Goal: Task Accomplishment & Management: Manage account settings

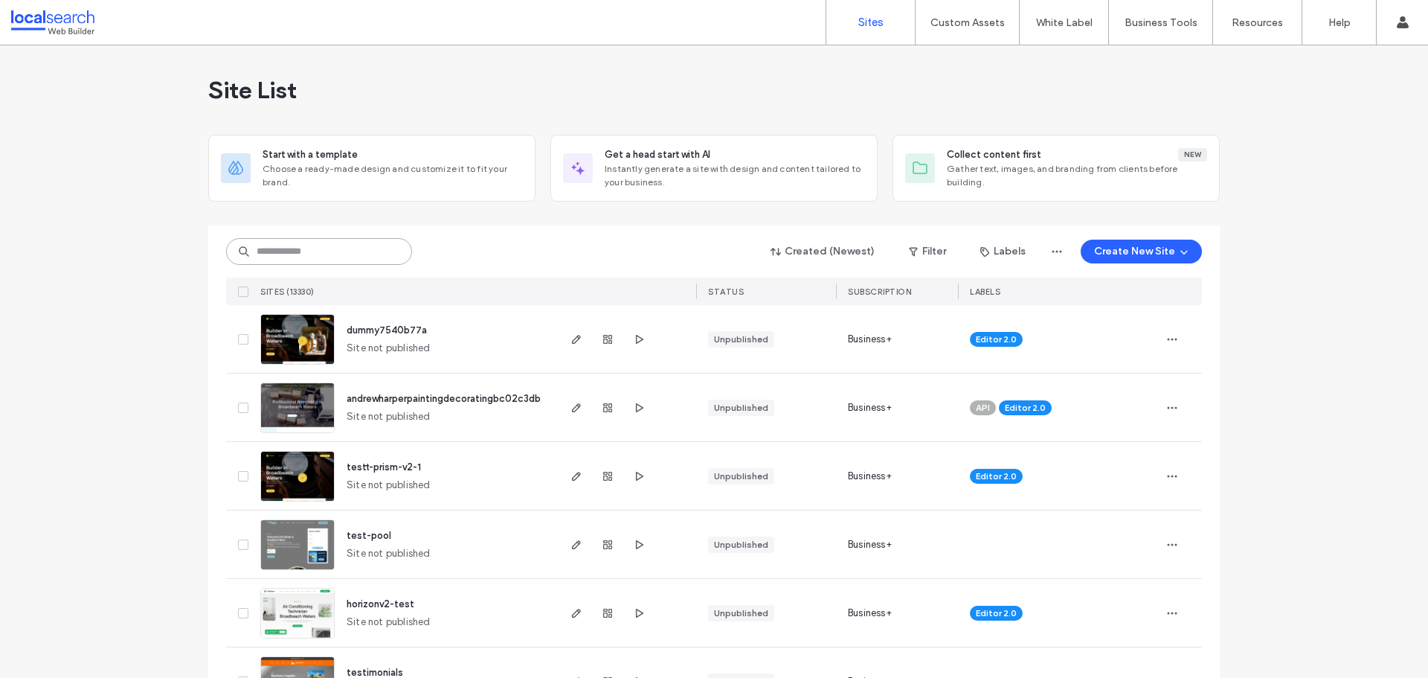
click at [278, 260] on input at bounding box center [319, 251] width 186 height 27
paste input "********"
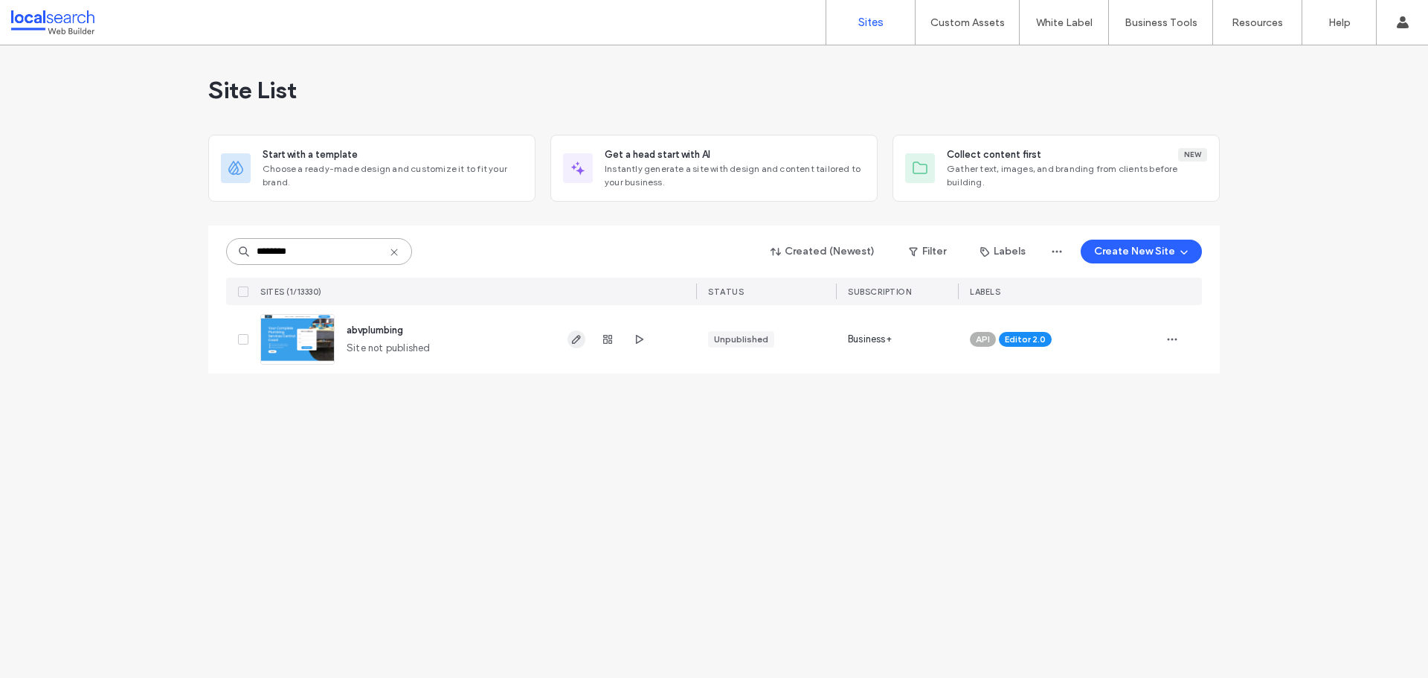
type input "********"
click at [579, 344] on icon "button" at bounding box center [576, 339] width 12 height 12
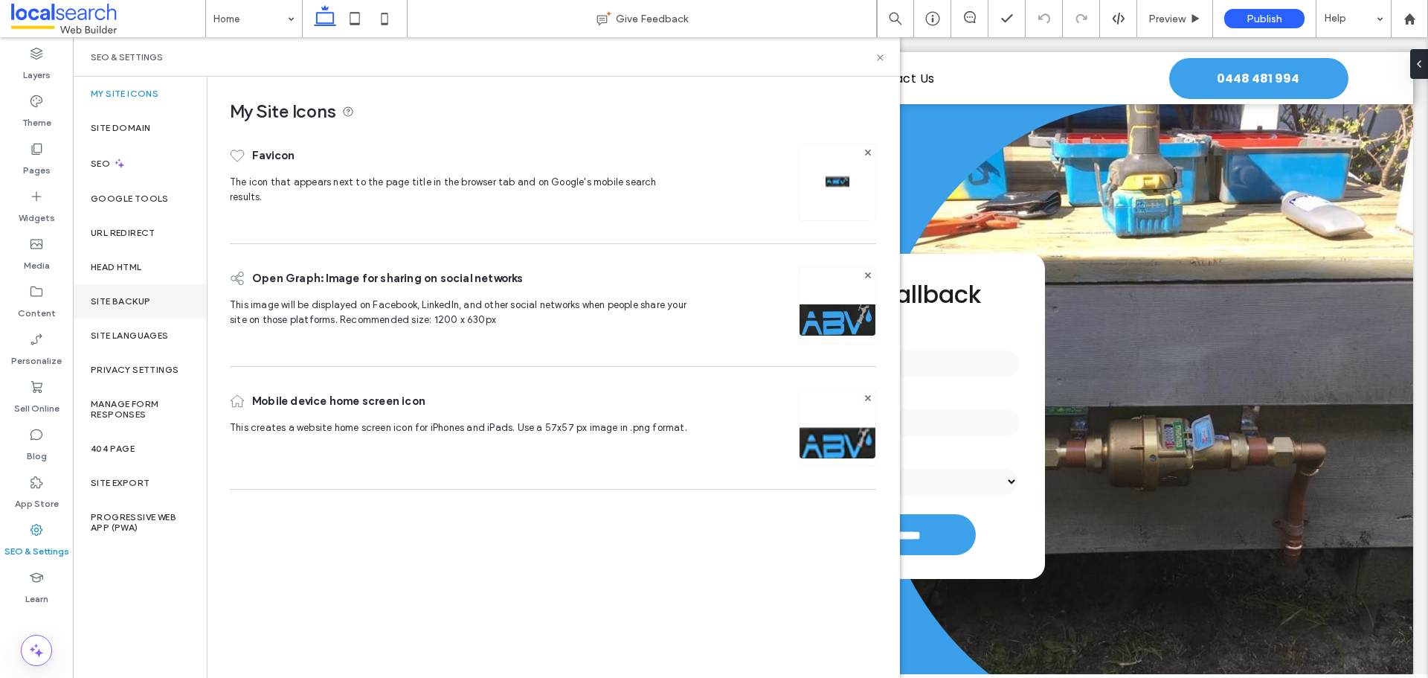
click at [151, 297] on div "Site Backup" at bounding box center [140, 301] width 134 height 34
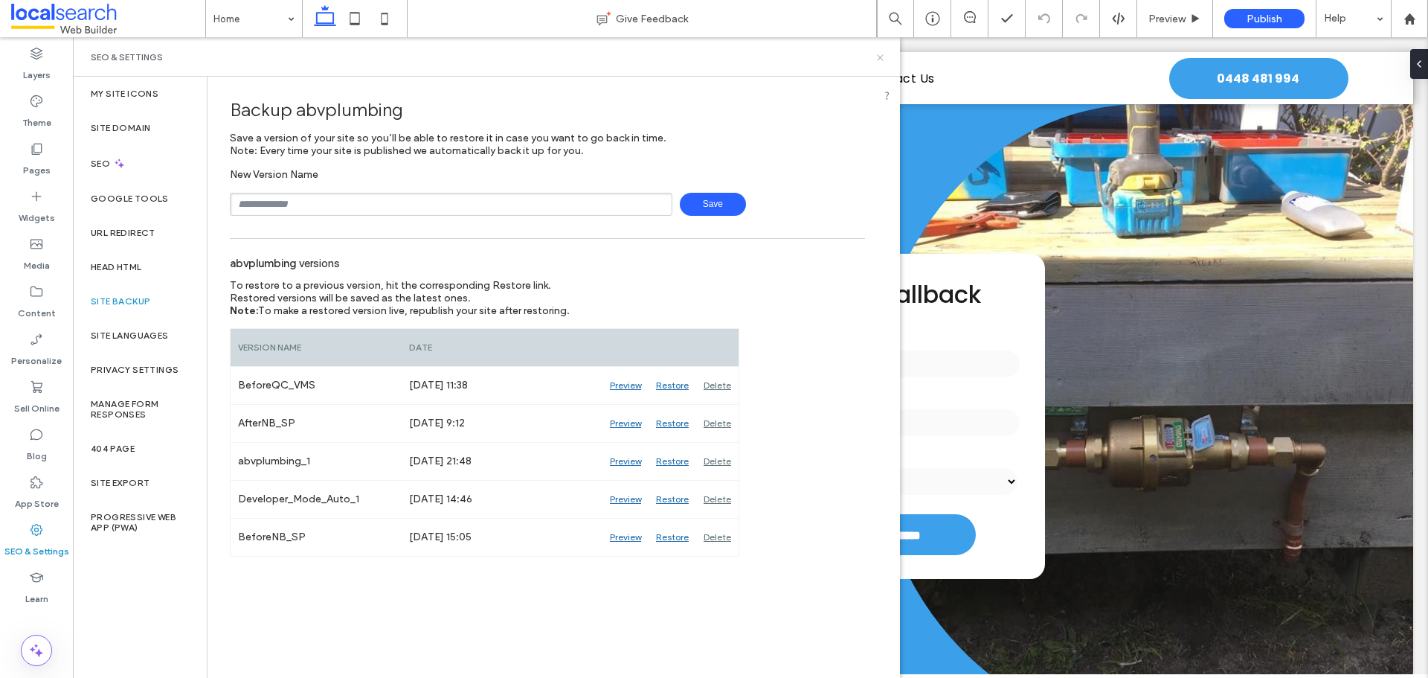
drag, startPoint x: 814, startPoint y: 18, endPoint x: 879, endPoint y: 59, distance: 77.2
click at [879, 59] on use at bounding box center [880, 57] width 6 height 6
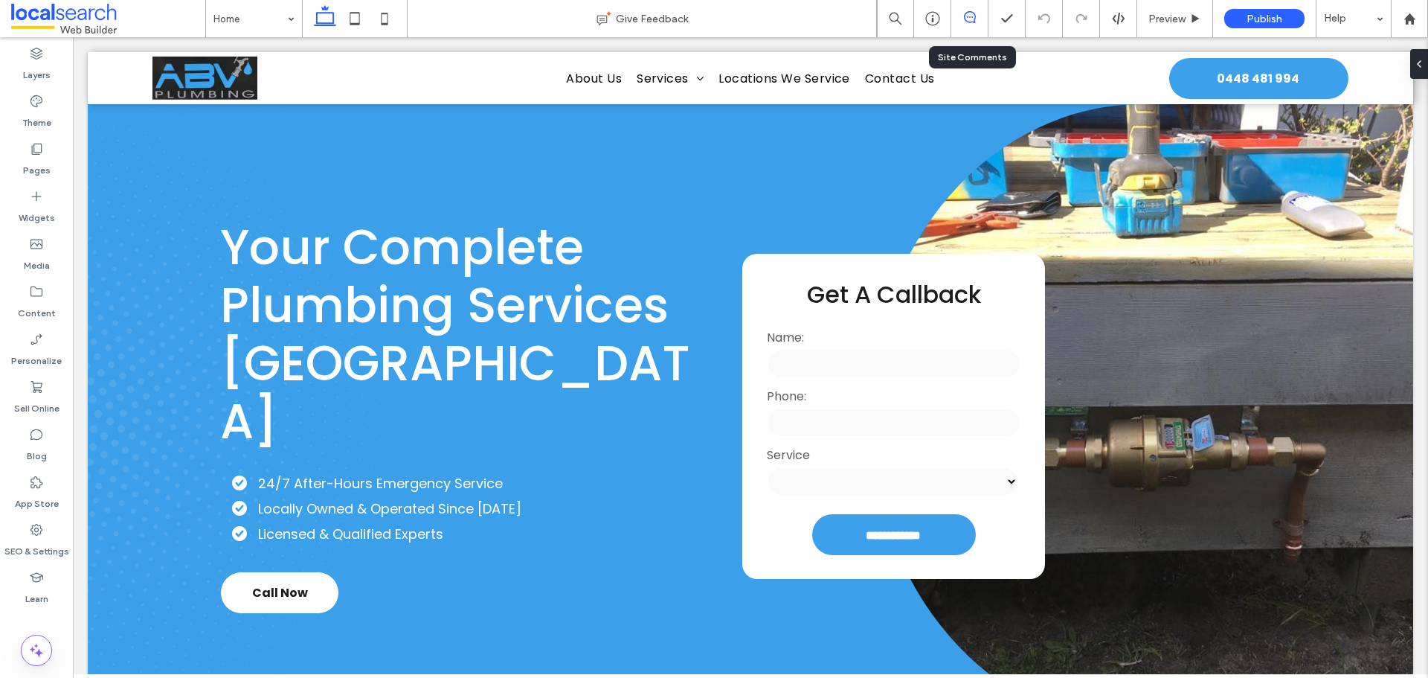
click at [966, 22] on use at bounding box center [970, 17] width 12 height 12
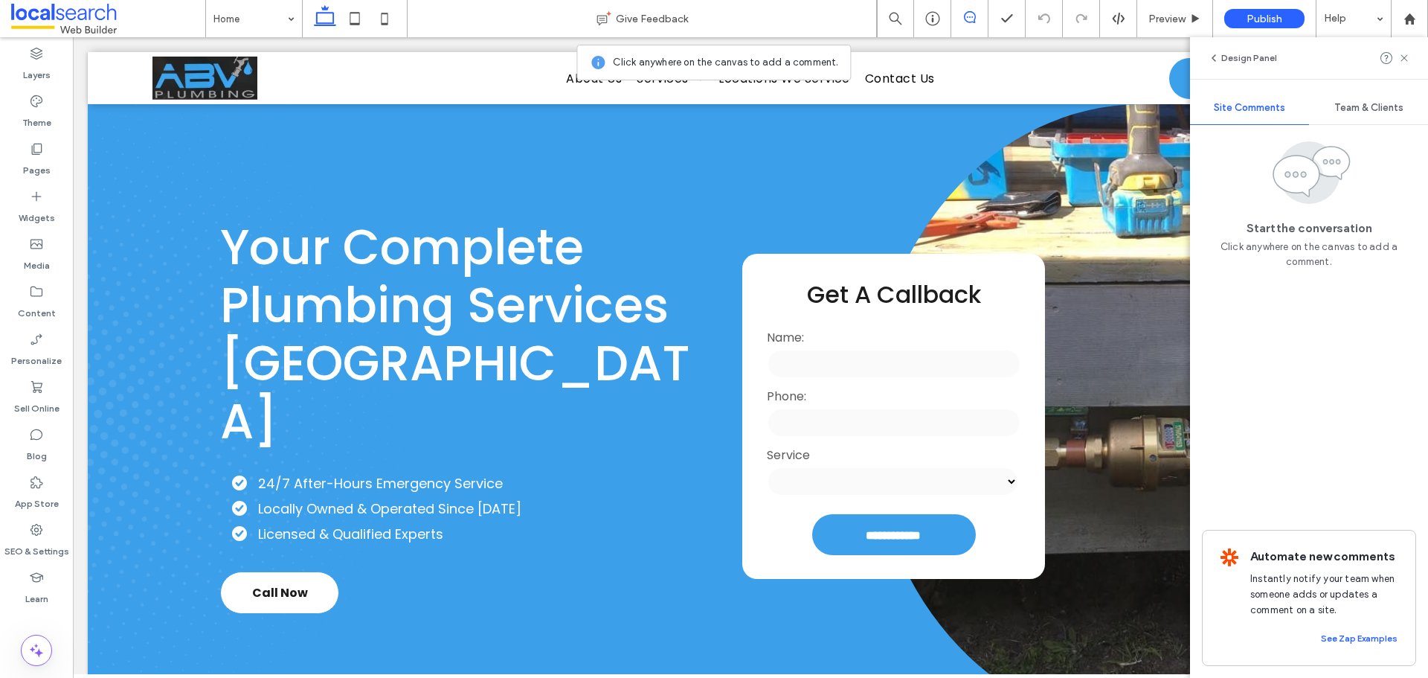
click at [966, 22] on use at bounding box center [970, 17] width 12 height 12
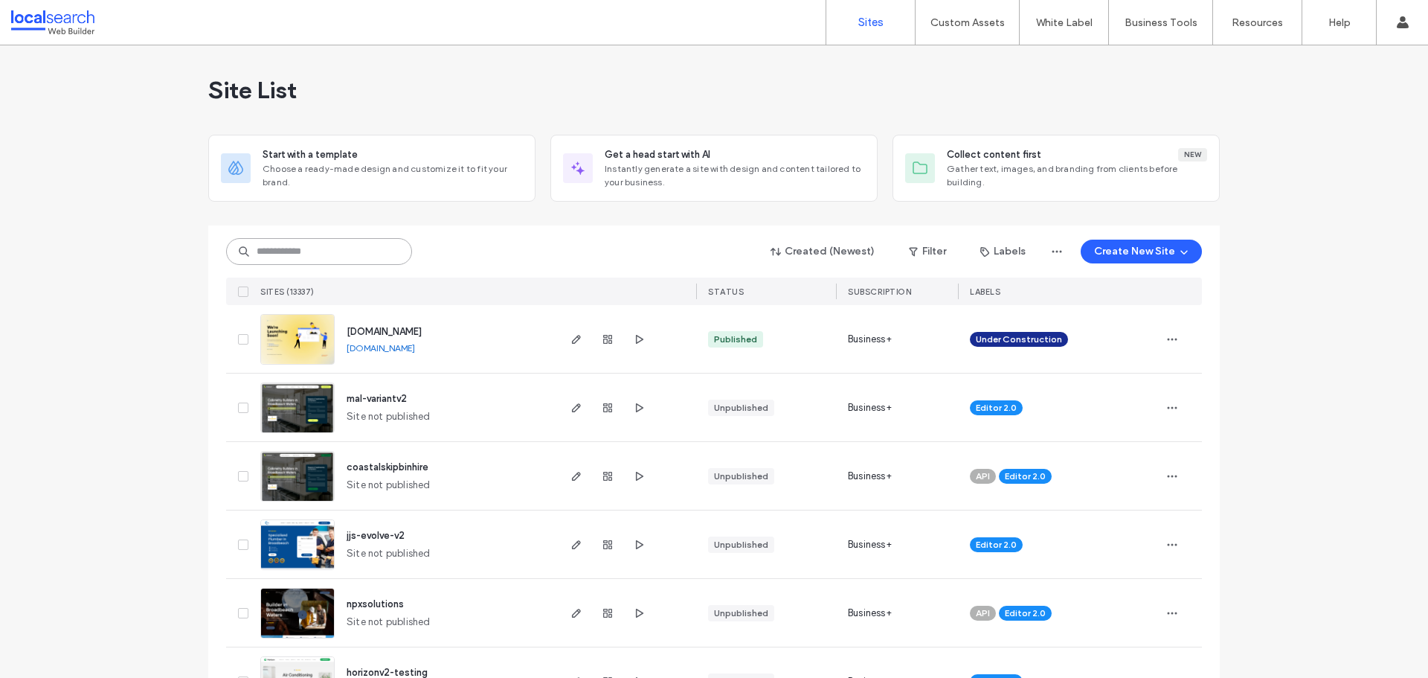
click at [300, 250] on input at bounding box center [319, 251] width 186 height 27
paste input "********"
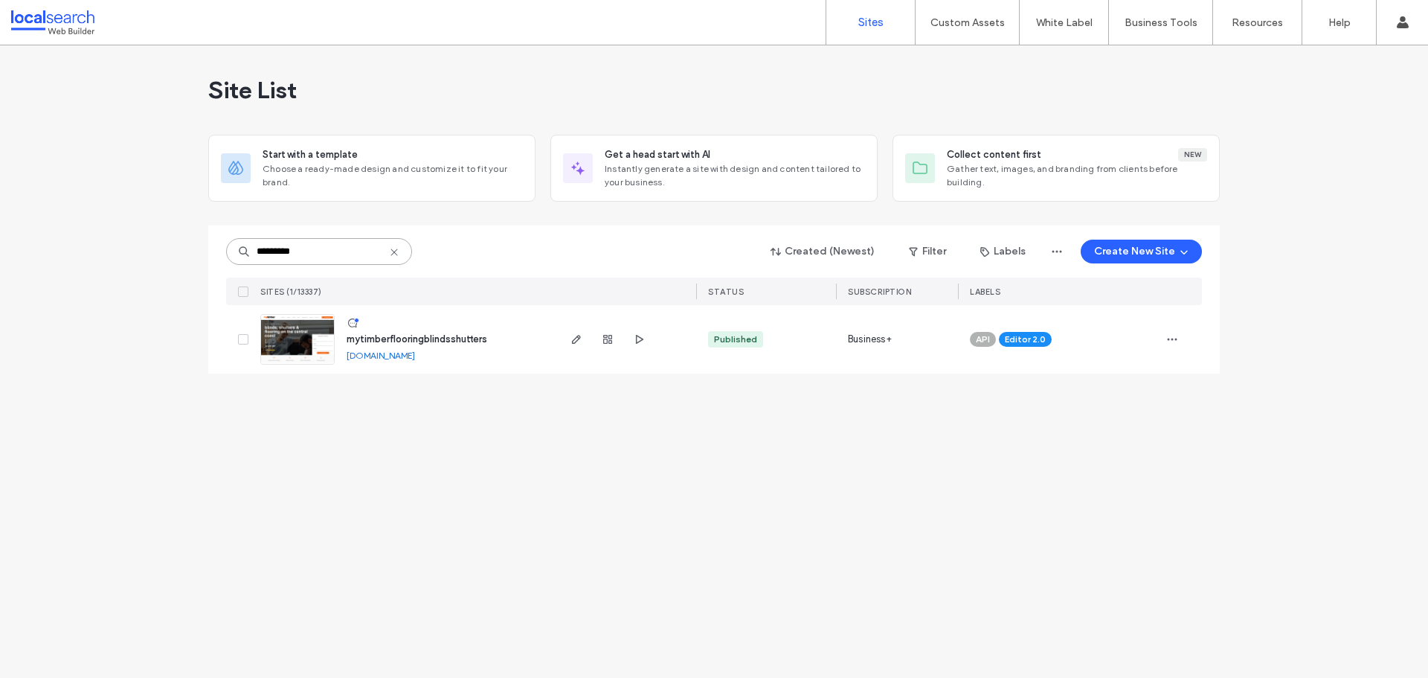
type input "********"
click at [567, 338] on div at bounding box center [626, 339] width 141 height 68
click at [568, 338] on span "button" at bounding box center [576, 339] width 18 height 18
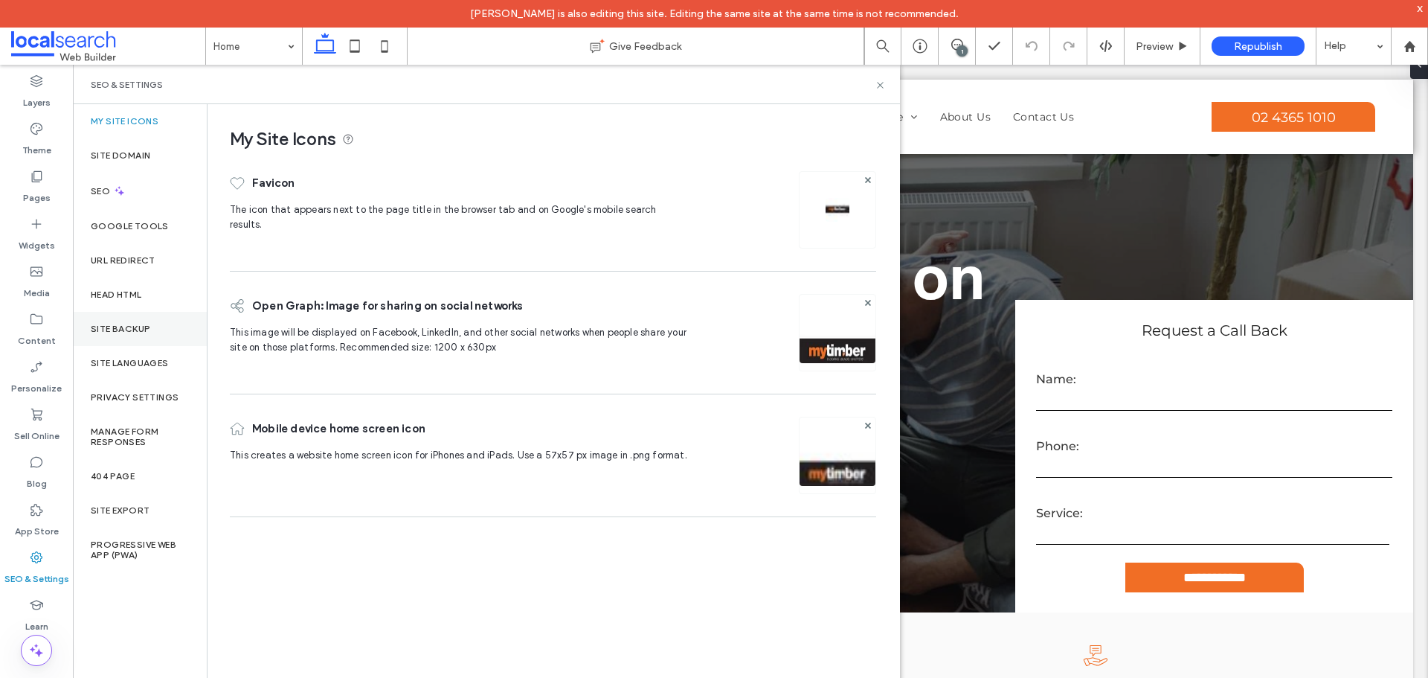
click at [142, 329] on label "Site Backup" at bounding box center [120, 329] width 59 height 10
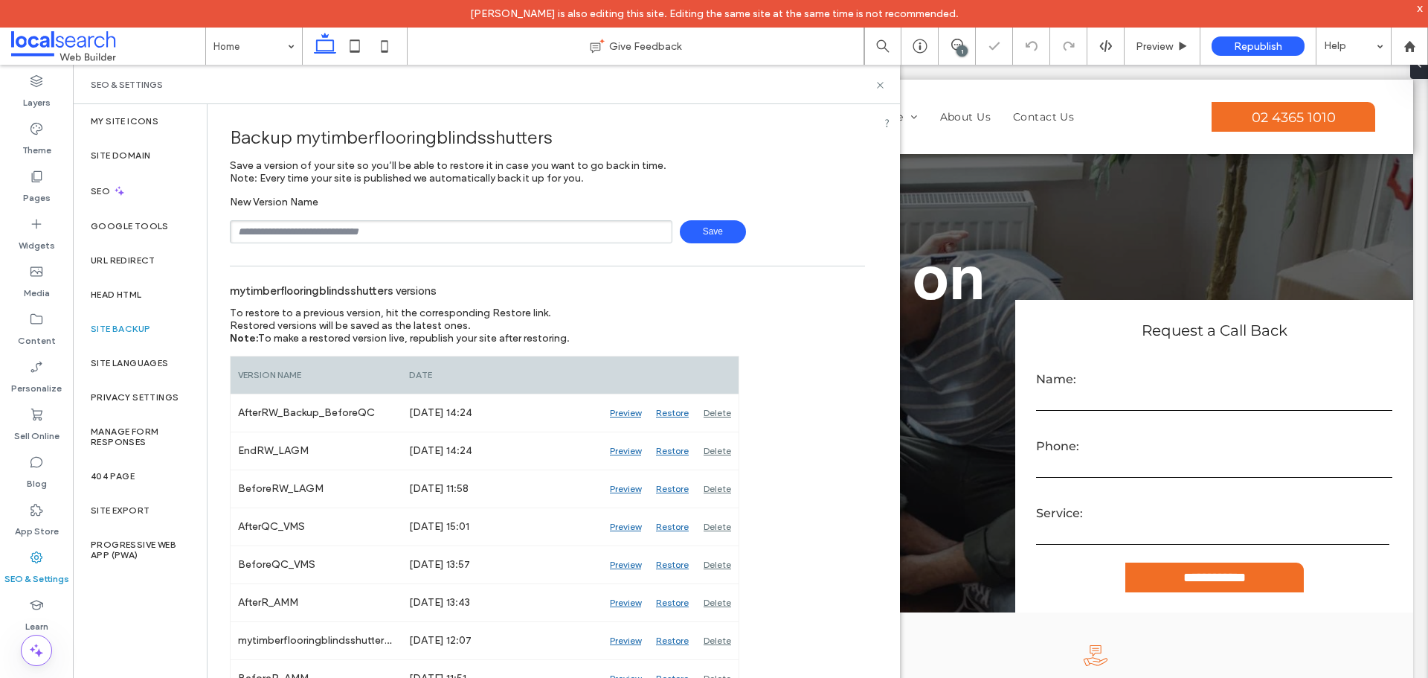
click at [296, 234] on input "text" at bounding box center [451, 231] width 443 height 23
click at [346, 220] on input "**********" at bounding box center [451, 231] width 443 height 23
click at [695, 234] on span "Save" at bounding box center [713, 231] width 66 height 23
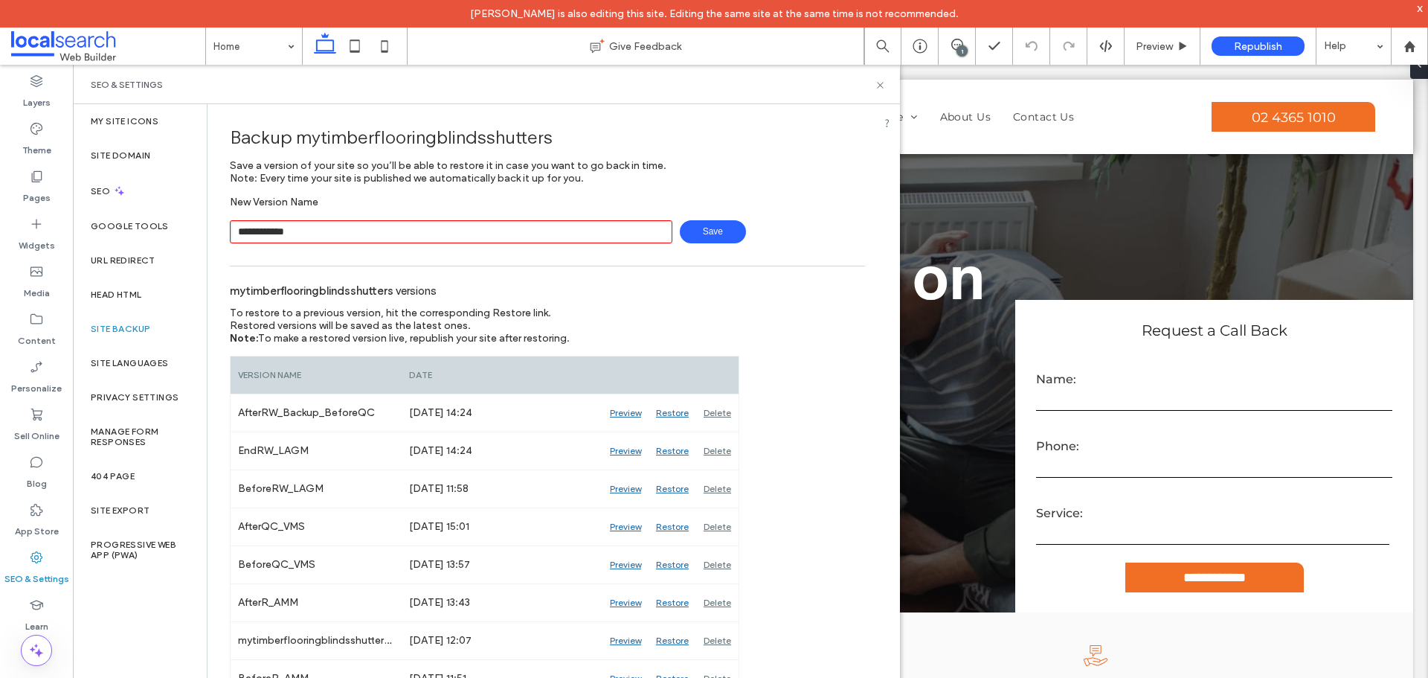
click at [309, 227] on input "**********" at bounding box center [451, 231] width 443 height 23
click at [322, 231] on input "**********" at bounding box center [451, 231] width 443 height 23
drag, startPoint x: 322, startPoint y: 231, endPoint x: 309, endPoint y: 232, distance: 12.7
click at [310, 232] on input "**********" at bounding box center [451, 231] width 443 height 23
click at [309, 232] on input "**********" at bounding box center [451, 231] width 443 height 23
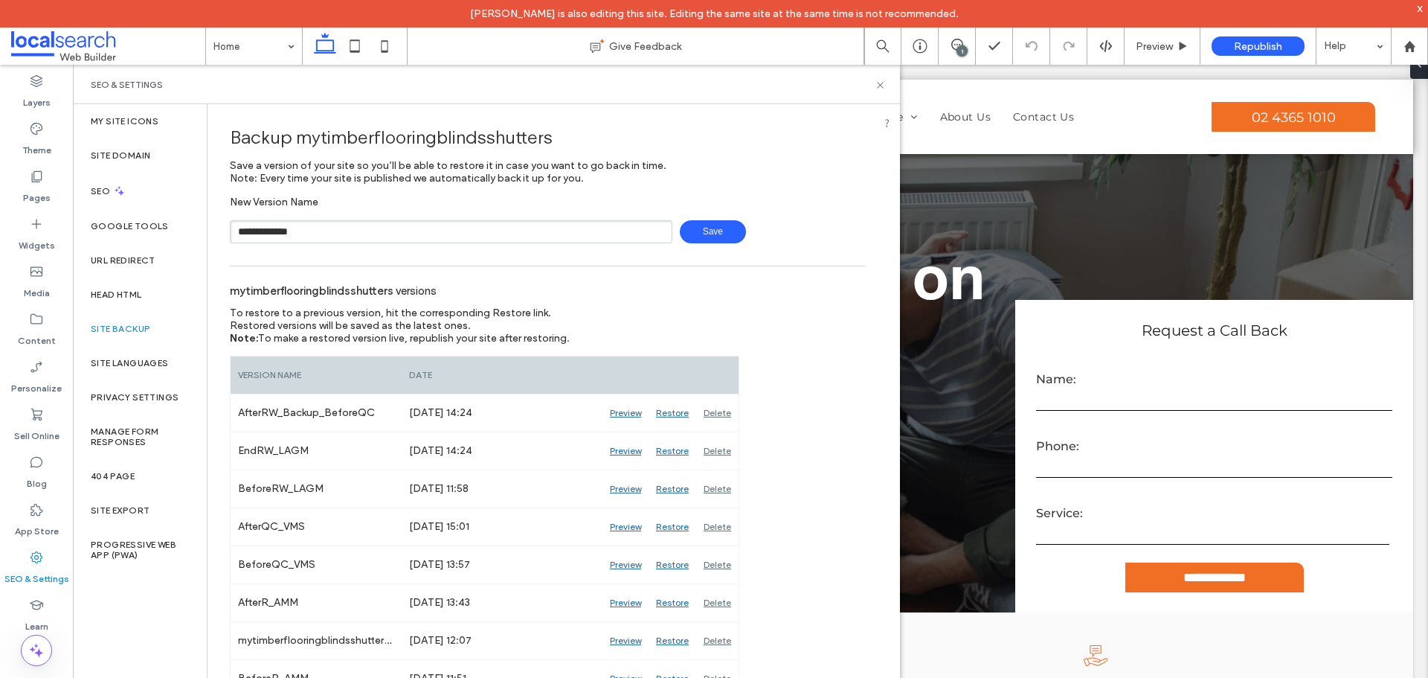
type input "**********"
click at [724, 231] on span "Save" at bounding box center [713, 231] width 66 height 23
click at [879, 86] on use at bounding box center [880, 85] width 6 height 6
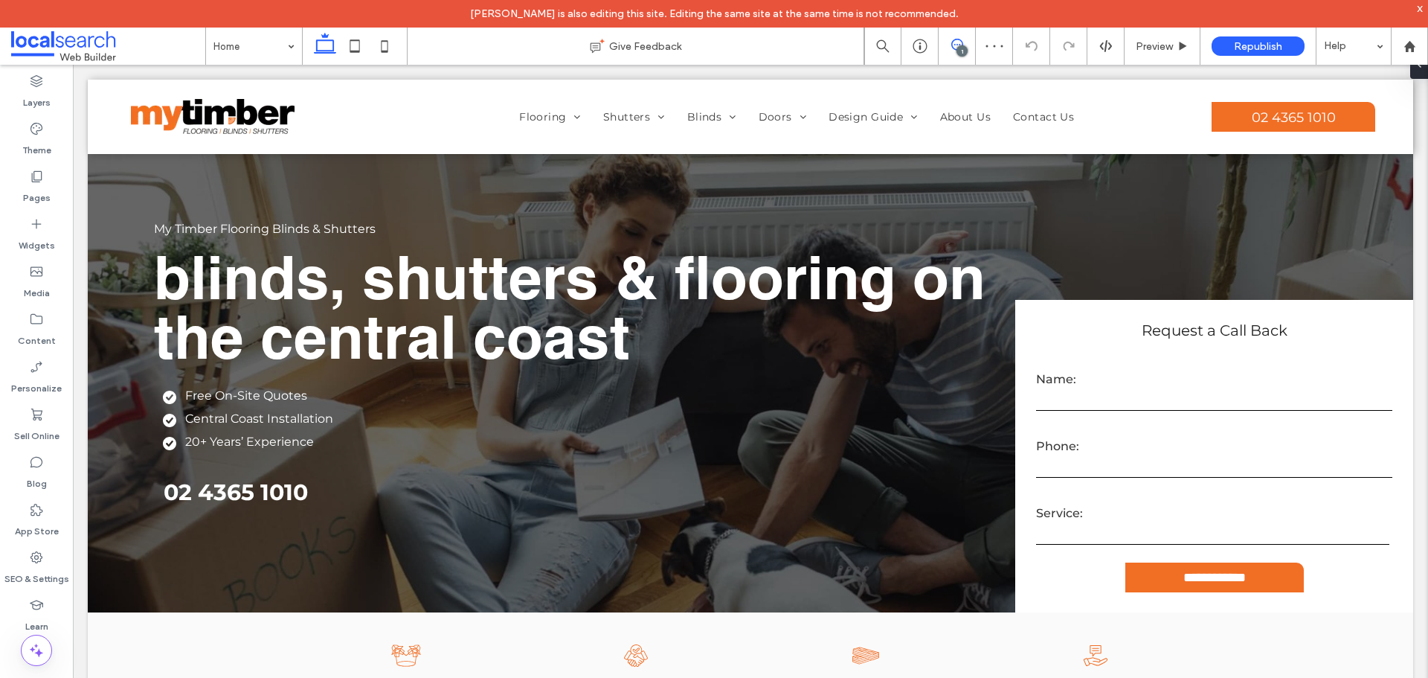
click at [954, 42] on icon at bounding box center [957, 45] width 12 height 12
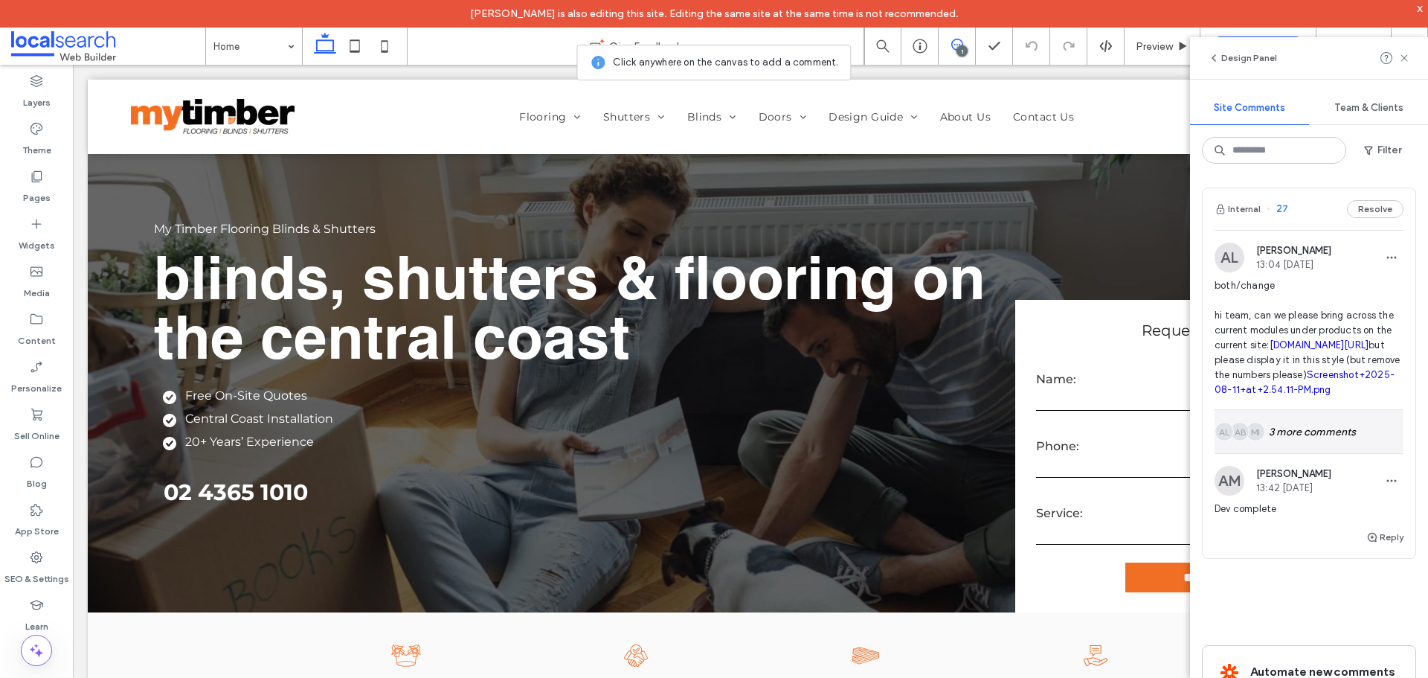
click at [1299, 453] on div "MI Alt: Author Avatar AB Alt: Author Avatar AL Alt: Author Avatar 3 more commen…" at bounding box center [1308, 431] width 189 height 43
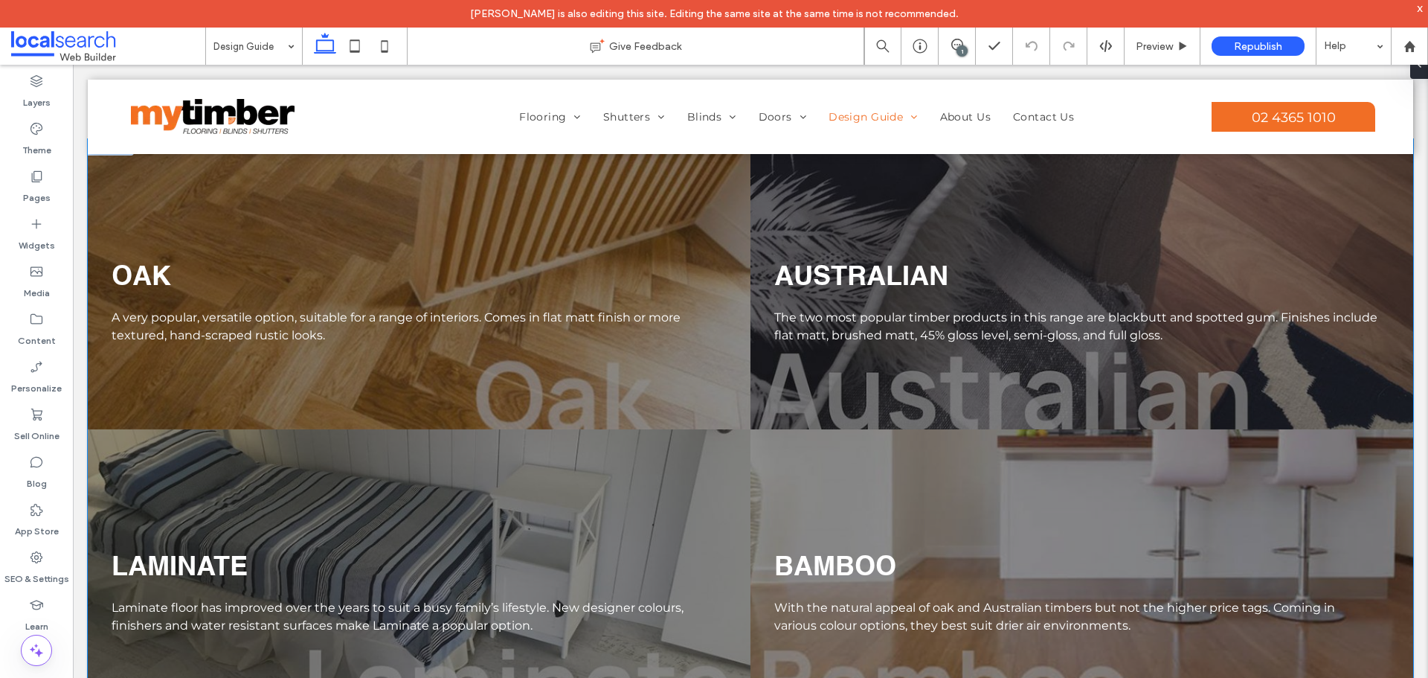
scroll to position [3526, 0]
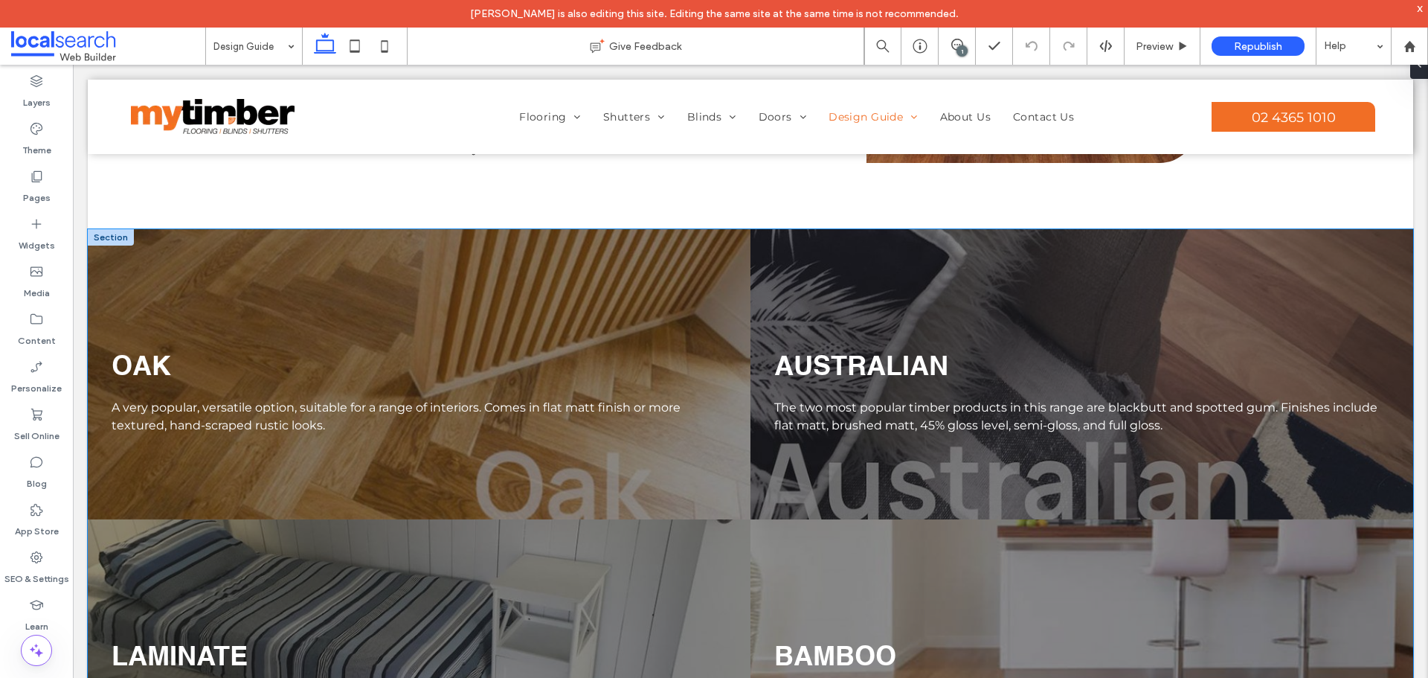
click at [585, 365] on div "OAK A very popular, versatile option, suitable for a range of interiors. Comes …" at bounding box center [419, 394] width 639 height 119
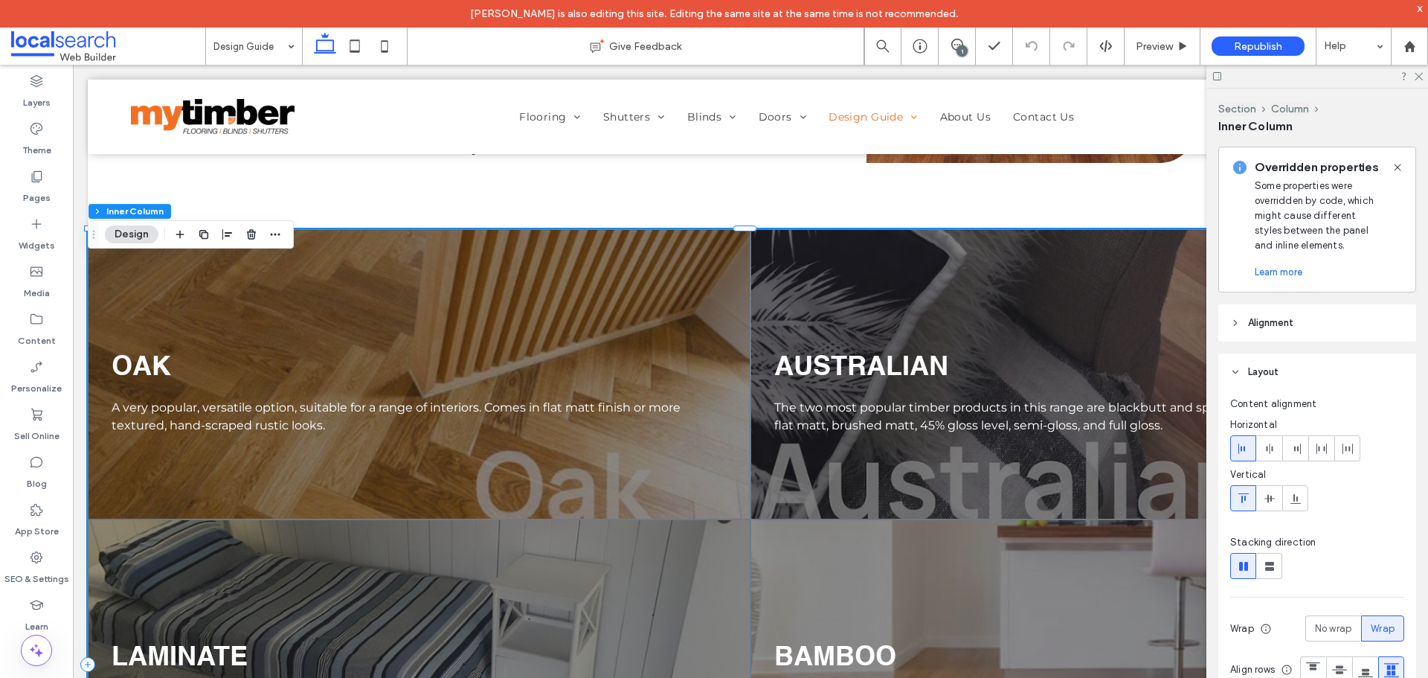
click at [585, 365] on div "OAK A very popular, versatile option, suitable for a range of interiors. Comes …" at bounding box center [419, 394] width 639 height 119
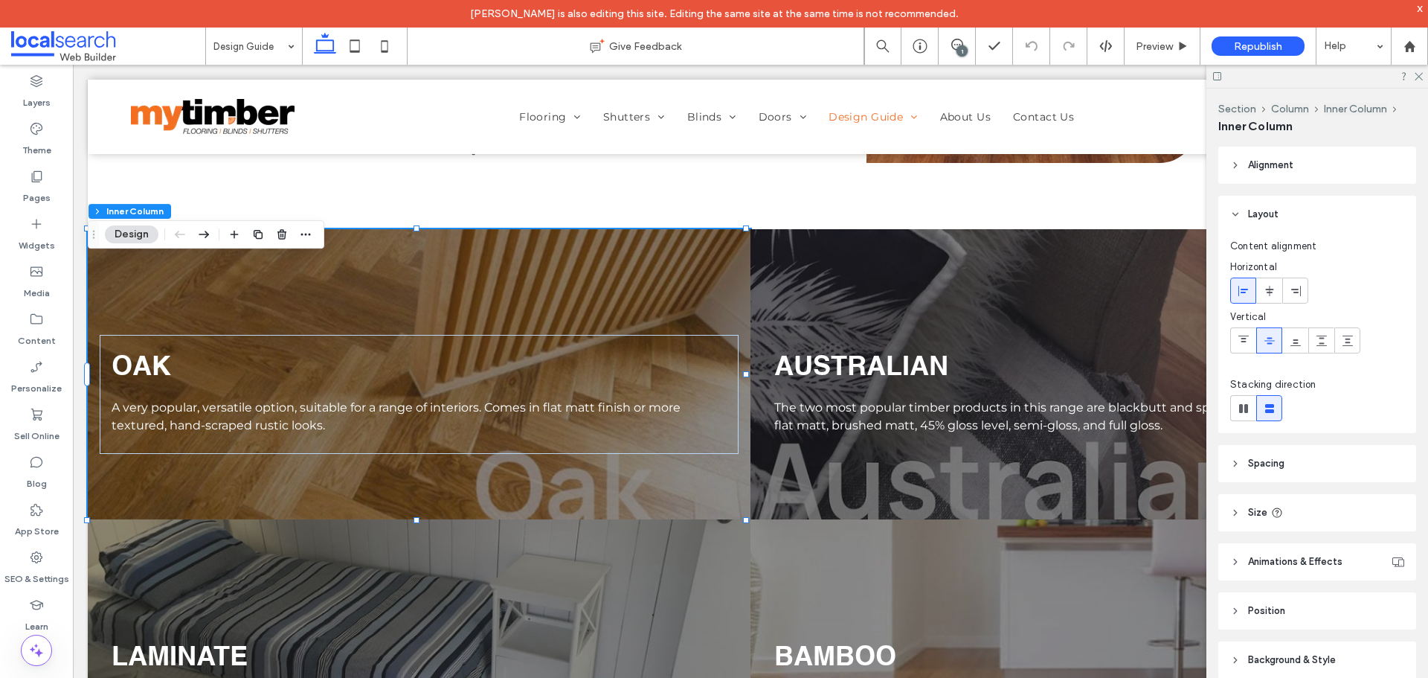
click at [591, 316] on div "OAK A very popular, versatile option, suitable for a range of interiors. Comes …" at bounding box center [419, 374] width 663 height 290
click at [315, 233] on div "Section Column Inner Column Inner Column Design" at bounding box center [206, 234] width 236 height 28
click at [308, 234] on icon "button" at bounding box center [306, 234] width 12 height 12
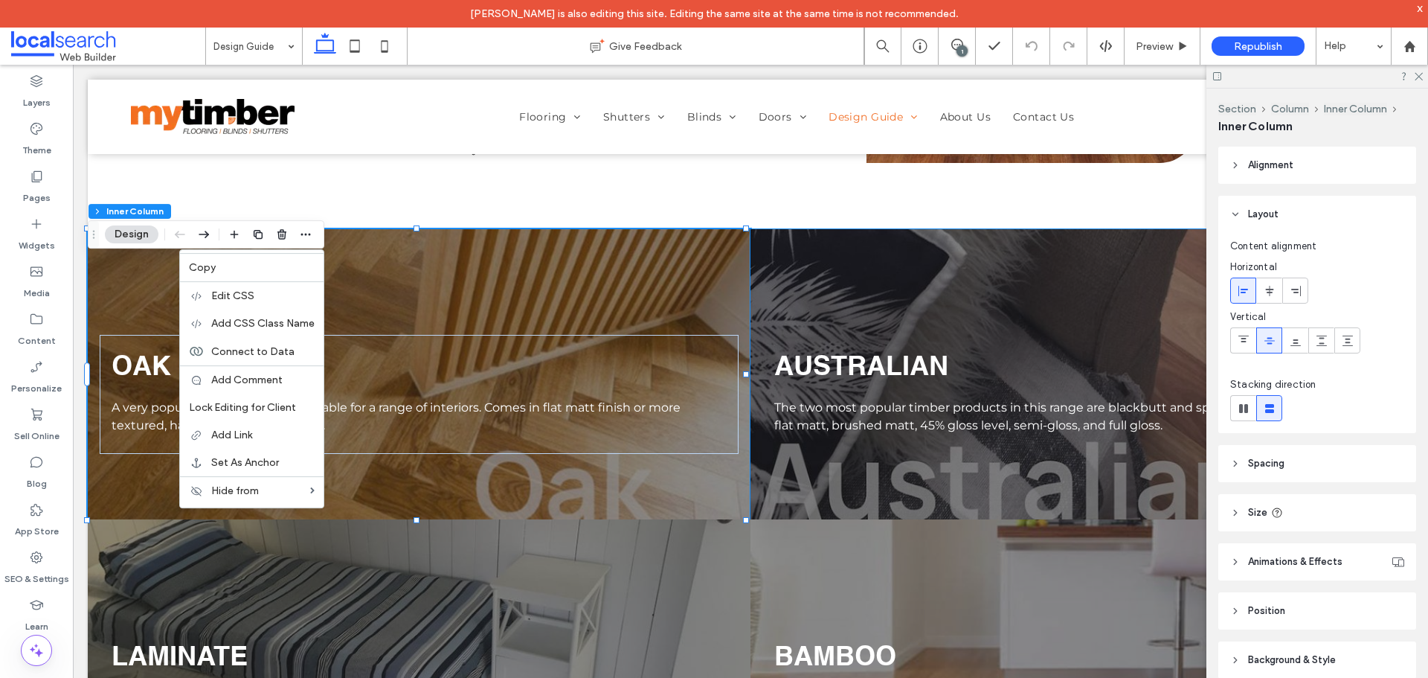
click at [847, 283] on div "AUSTRALIAN The two most popular timber products in this range are blackbutt and…" at bounding box center [1081, 374] width 663 height 290
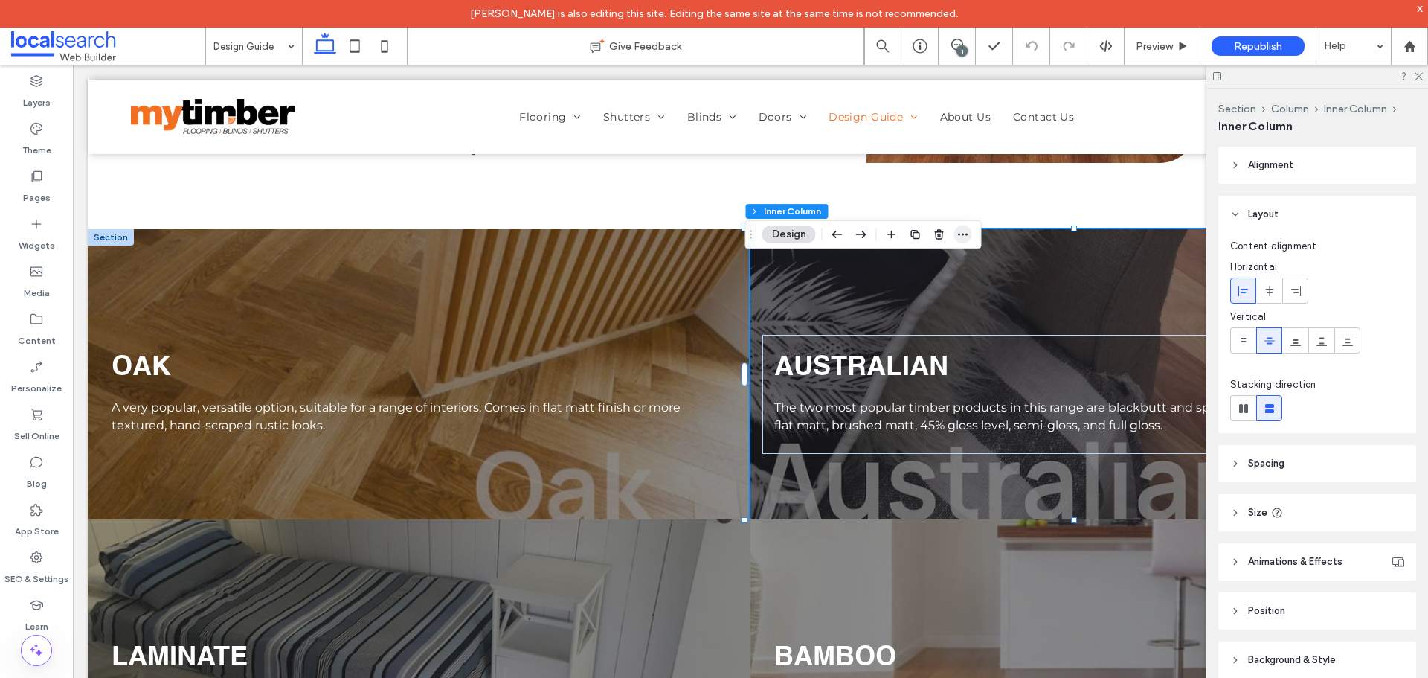
click at [965, 234] on icon "button" at bounding box center [963, 234] width 12 height 12
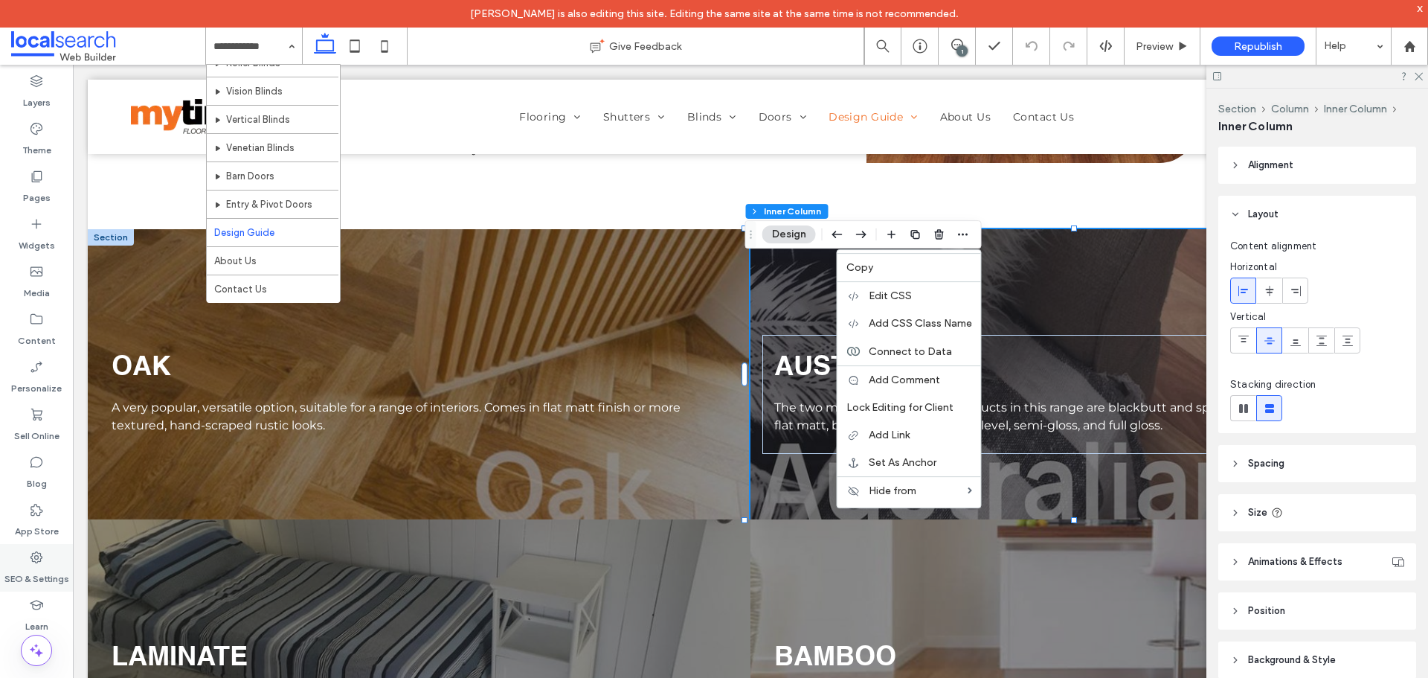
click at [49, 559] on div "SEO & Settings" at bounding box center [36, 568] width 73 height 48
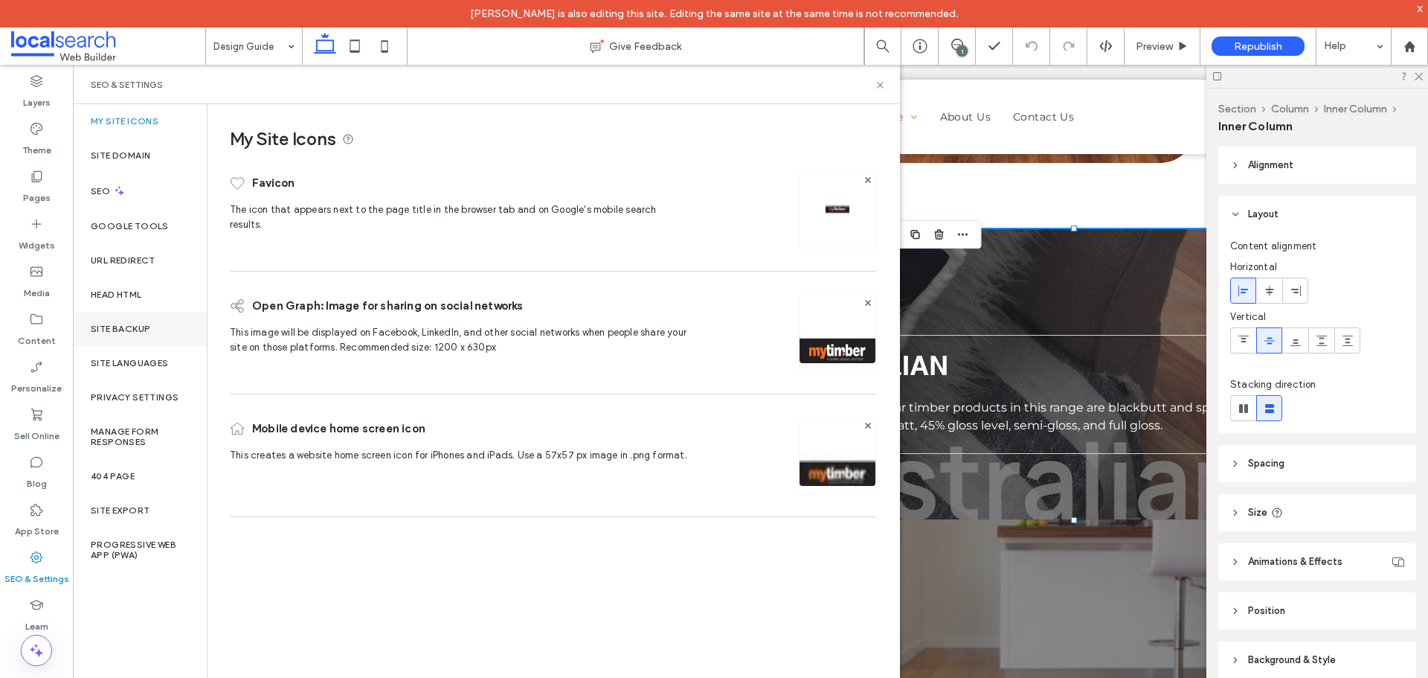
click at [127, 332] on label "Site Backup" at bounding box center [120, 329] width 59 height 10
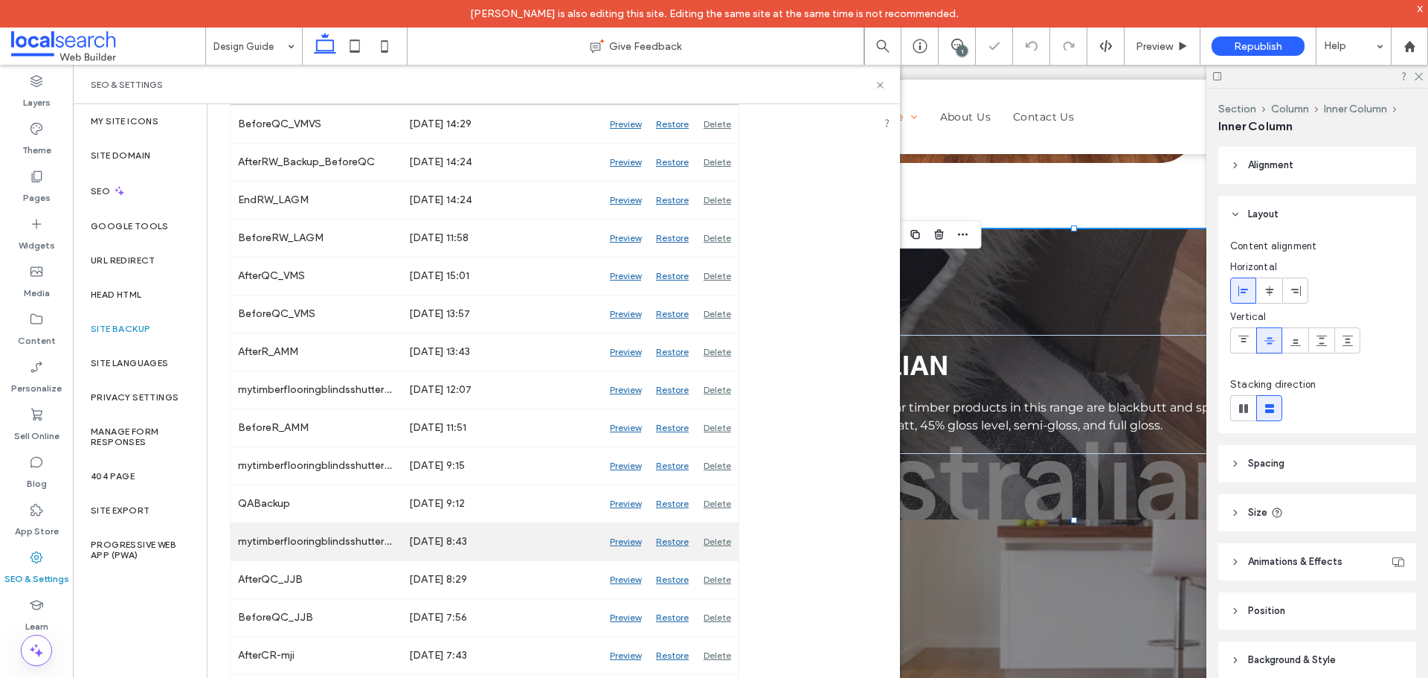
scroll to position [297, 0]
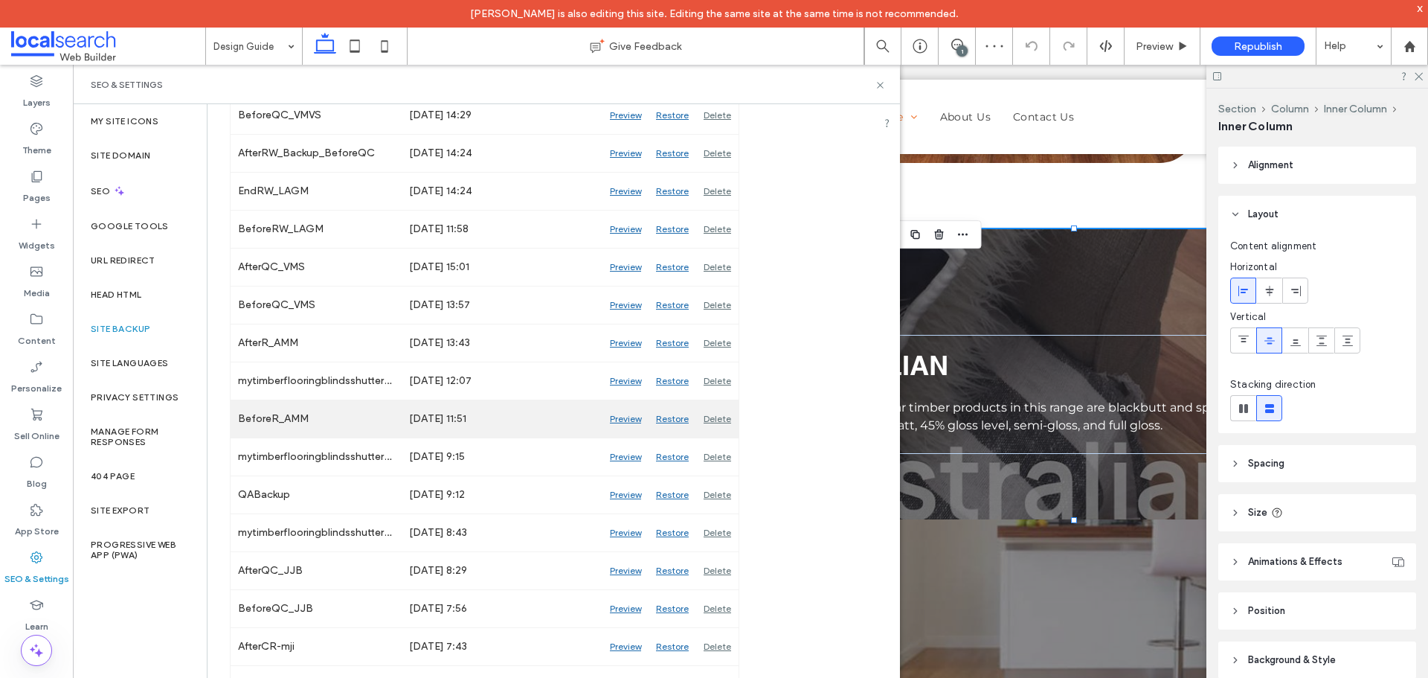
click at [622, 415] on div "Preview" at bounding box center [625, 418] width 46 height 37
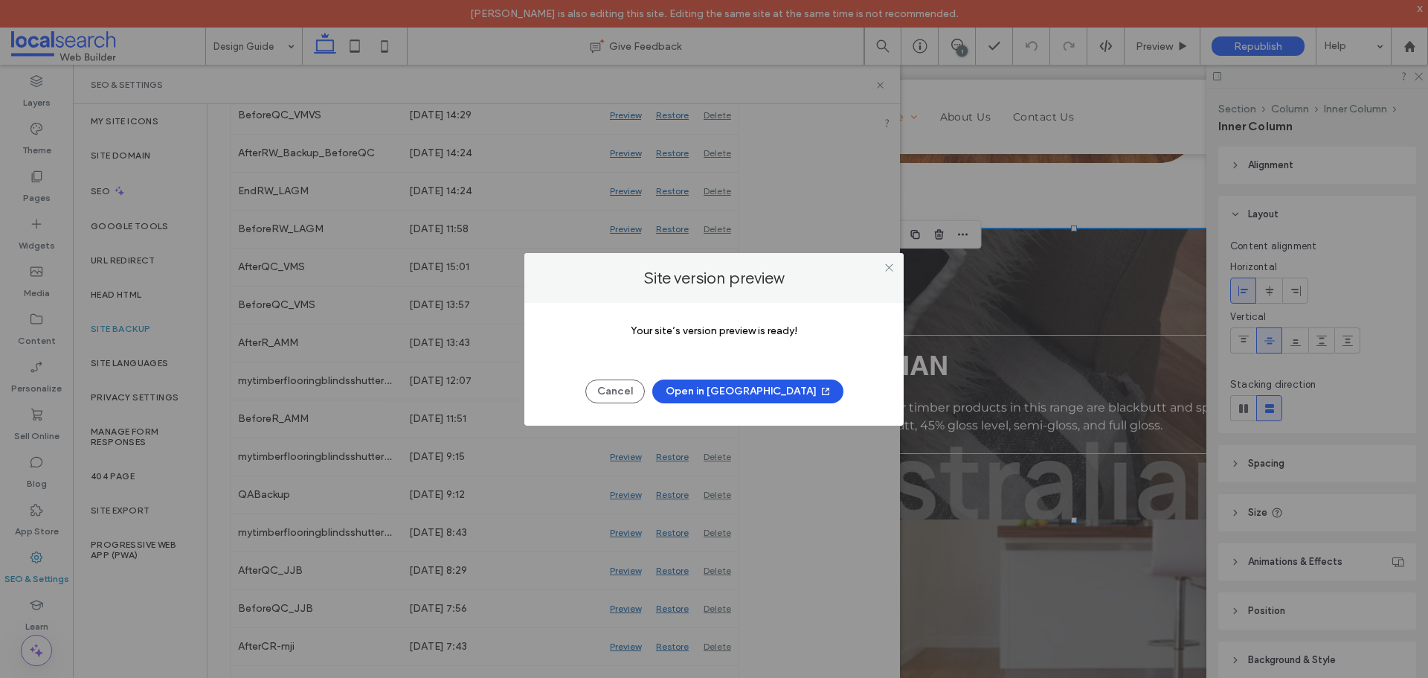
click at [734, 392] on button "Open in [GEOGRAPHIC_DATA]" at bounding box center [747, 391] width 191 height 24
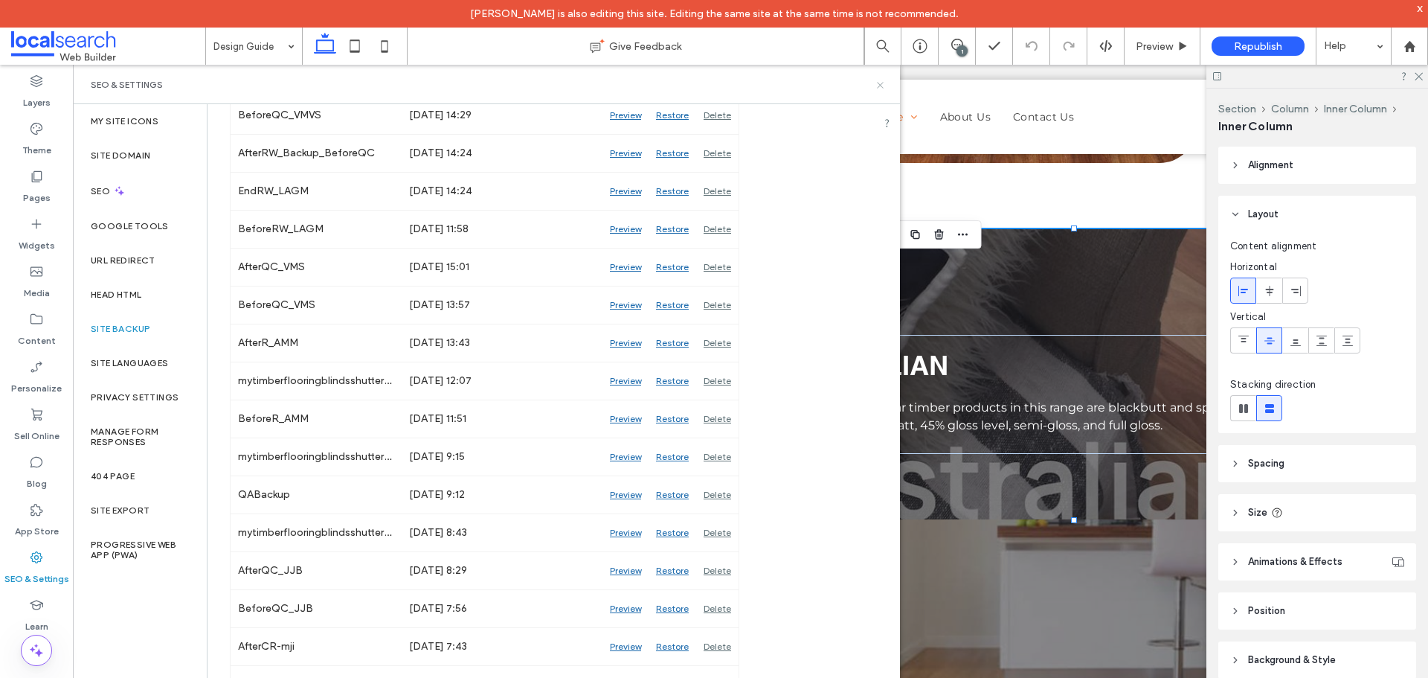
click at [875, 84] on icon at bounding box center [880, 85] width 11 height 11
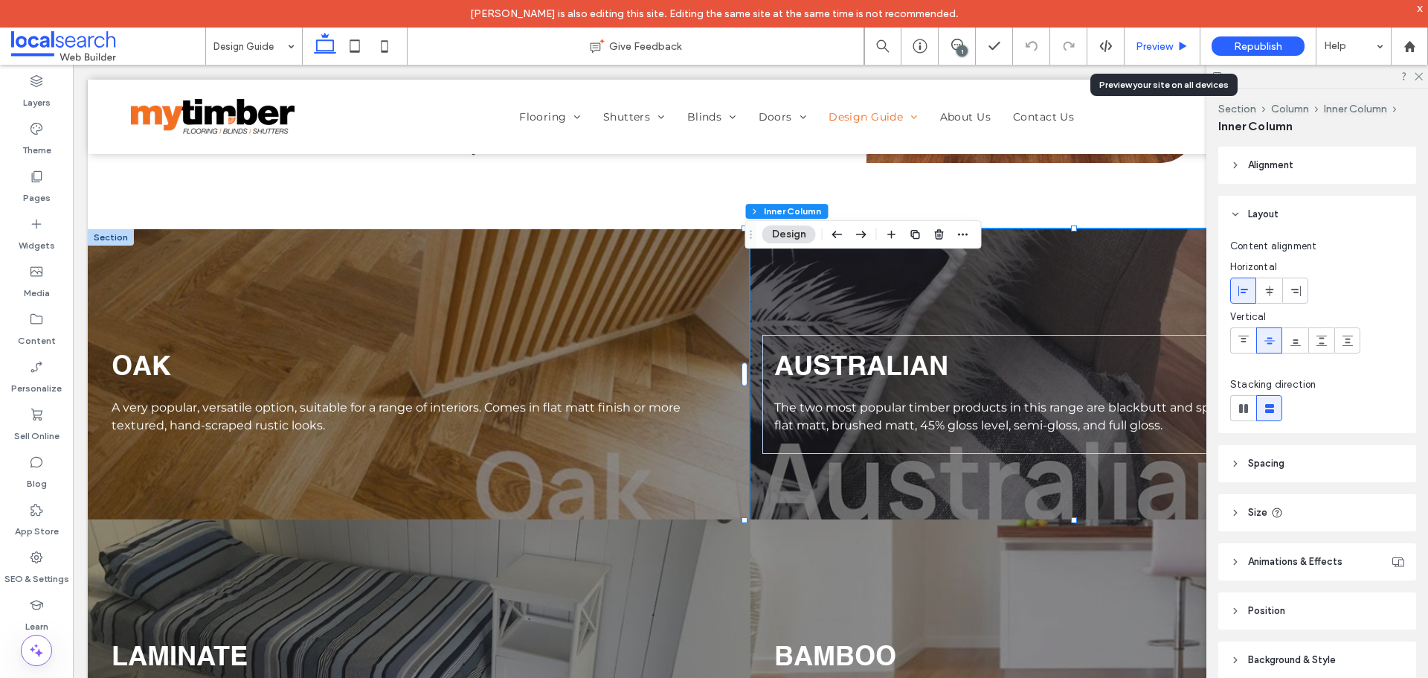
click at [1171, 39] on div "Preview" at bounding box center [1162, 46] width 76 height 37
click at [1153, 43] on span "Preview" at bounding box center [1154, 46] width 37 height 13
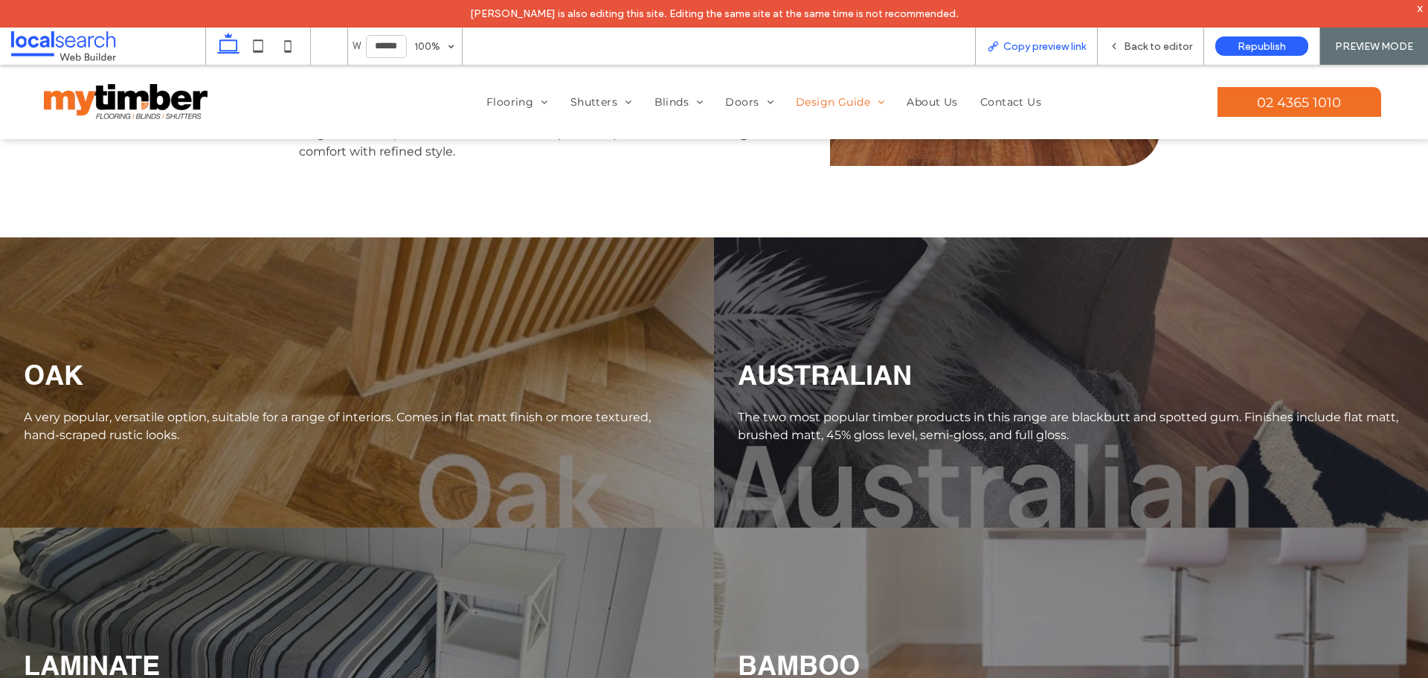
scroll to position [3562, 0]
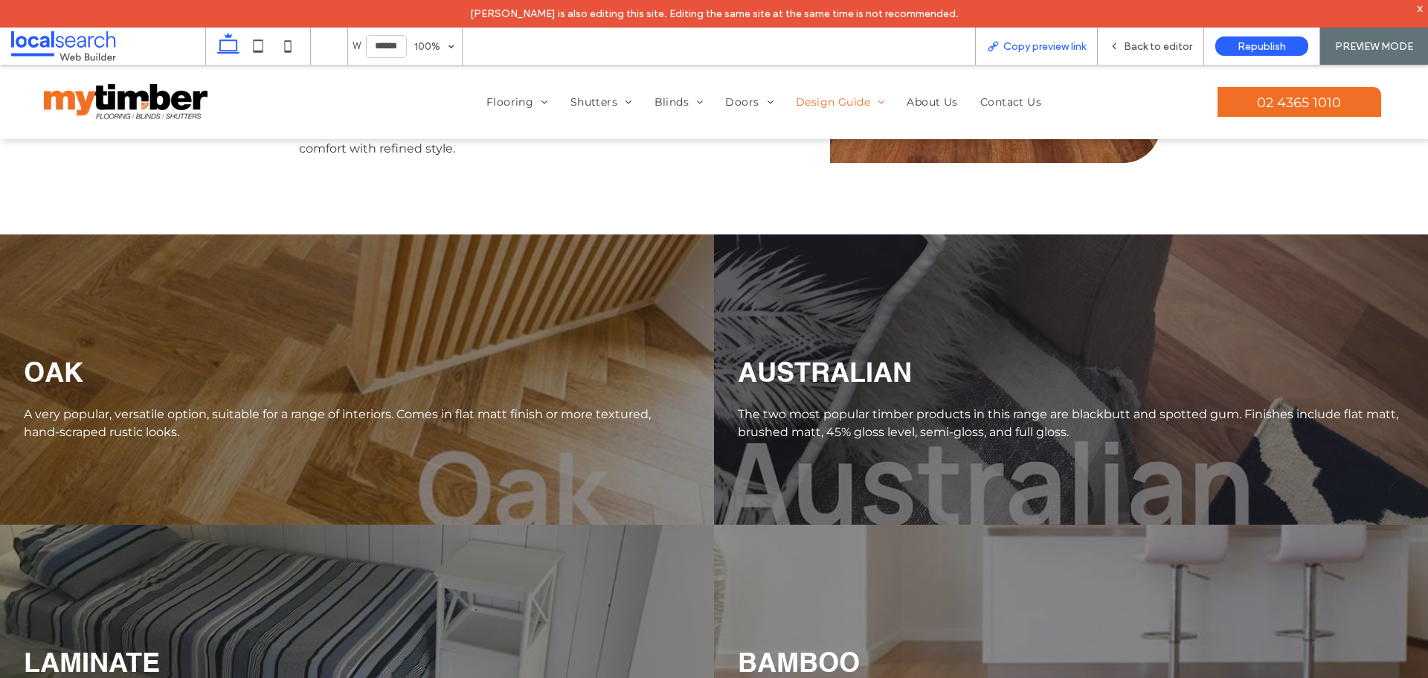
click at [1017, 45] on span "Copy preview link" at bounding box center [1044, 46] width 83 height 13
click at [1150, 51] on span "Back to editor" at bounding box center [1158, 46] width 68 height 13
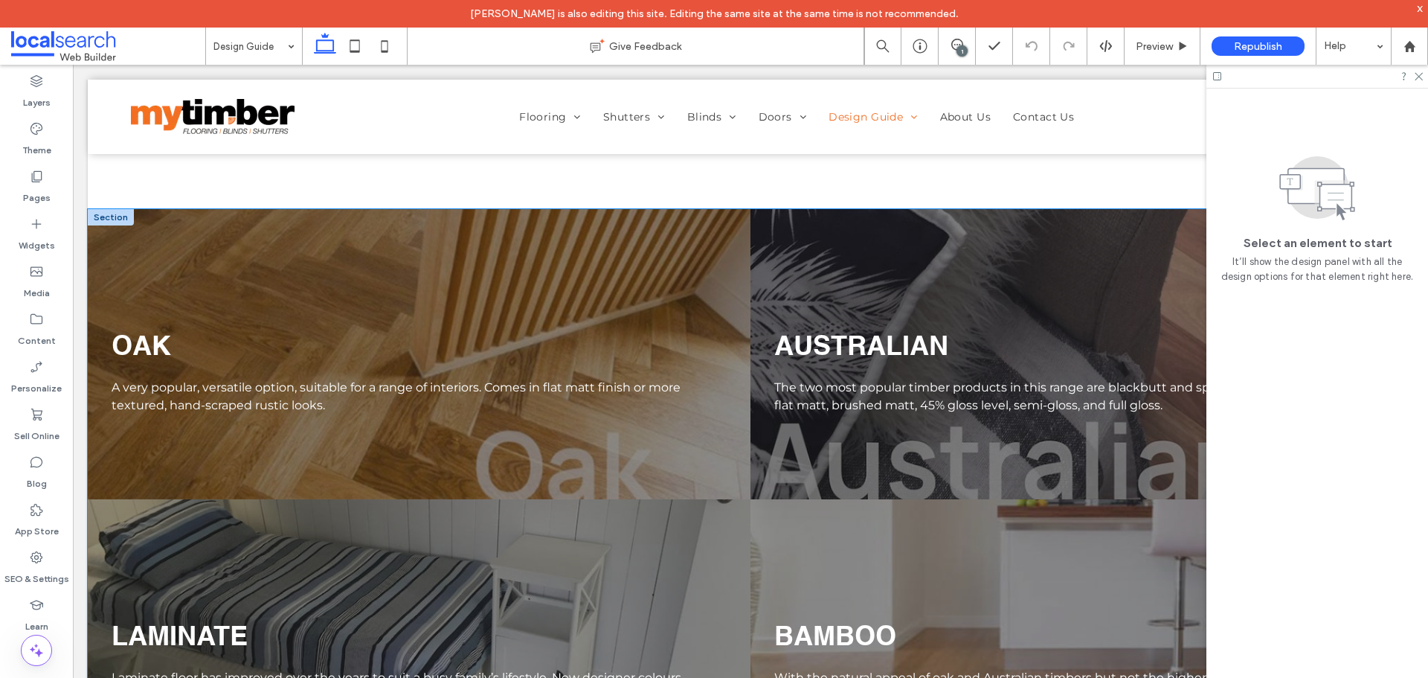
scroll to position [3526, 0]
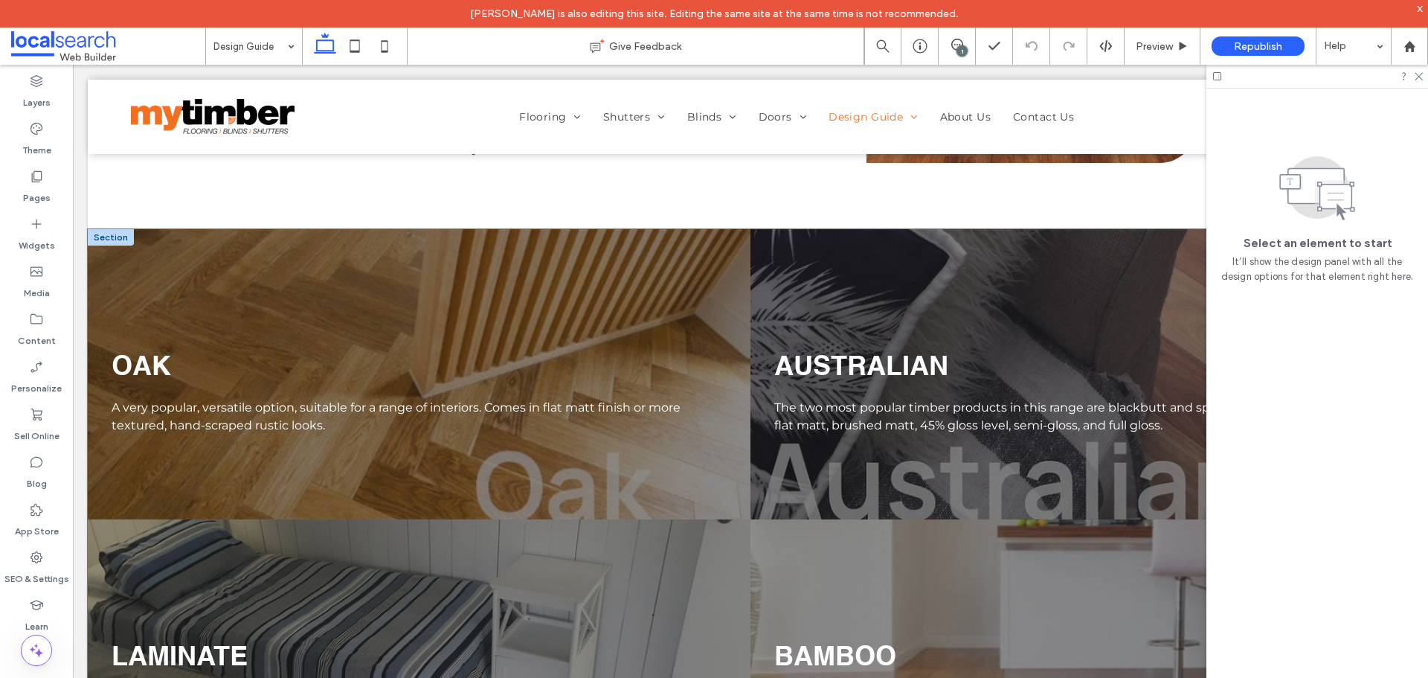
click at [610, 315] on div "OAK A very popular, versatile option, suitable for a range of interiors. Comes …" at bounding box center [419, 374] width 663 height 290
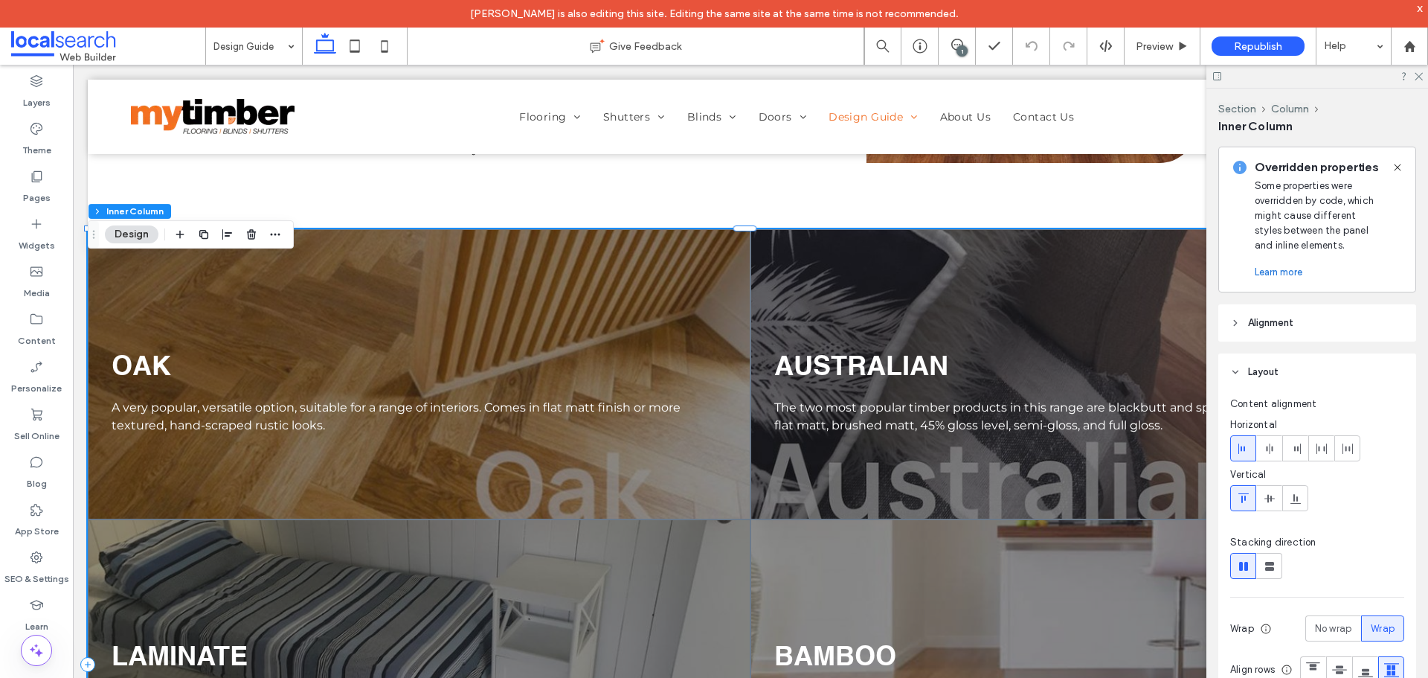
click at [610, 315] on div "OAK A very popular, versatile option, suitable for a range of interiors. Comes …" at bounding box center [419, 374] width 663 height 290
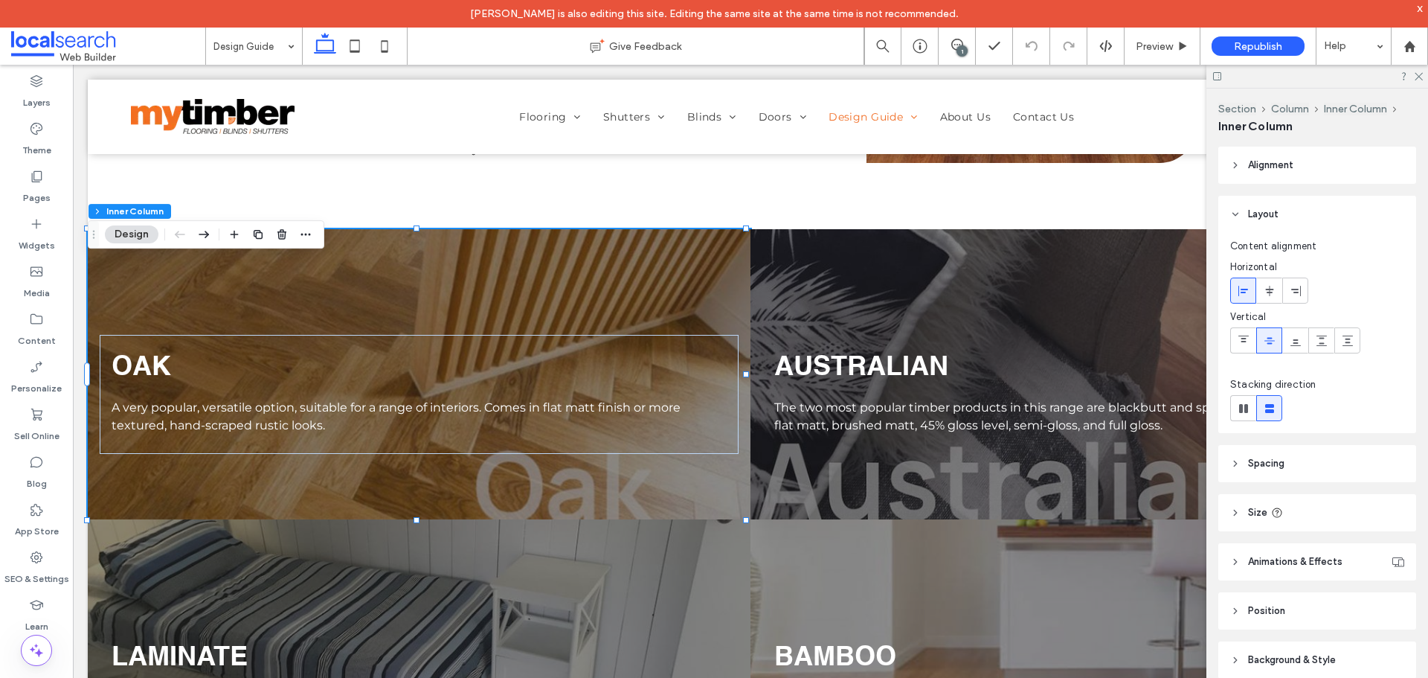
click at [567, 296] on div "OAK A very popular, versatile option, suitable for a range of interiors. Comes …" at bounding box center [419, 374] width 663 height 290
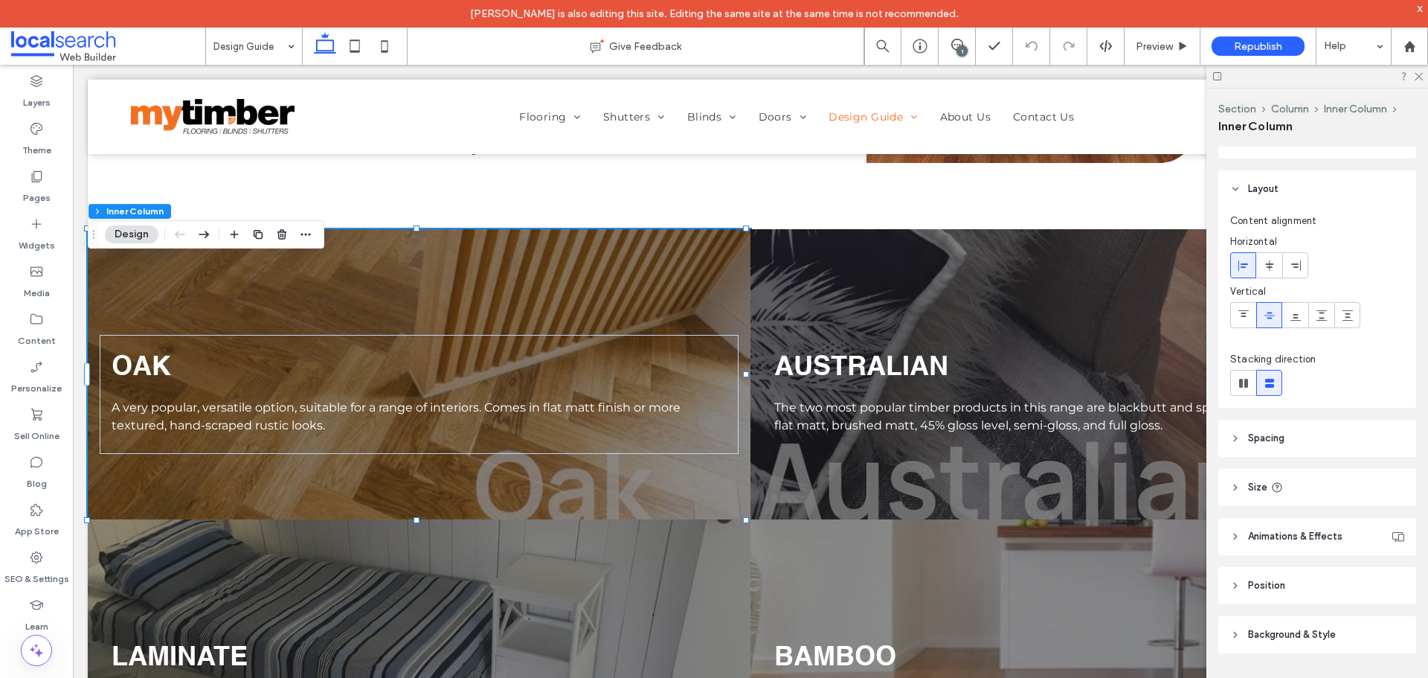
scroll to position [39, 0]
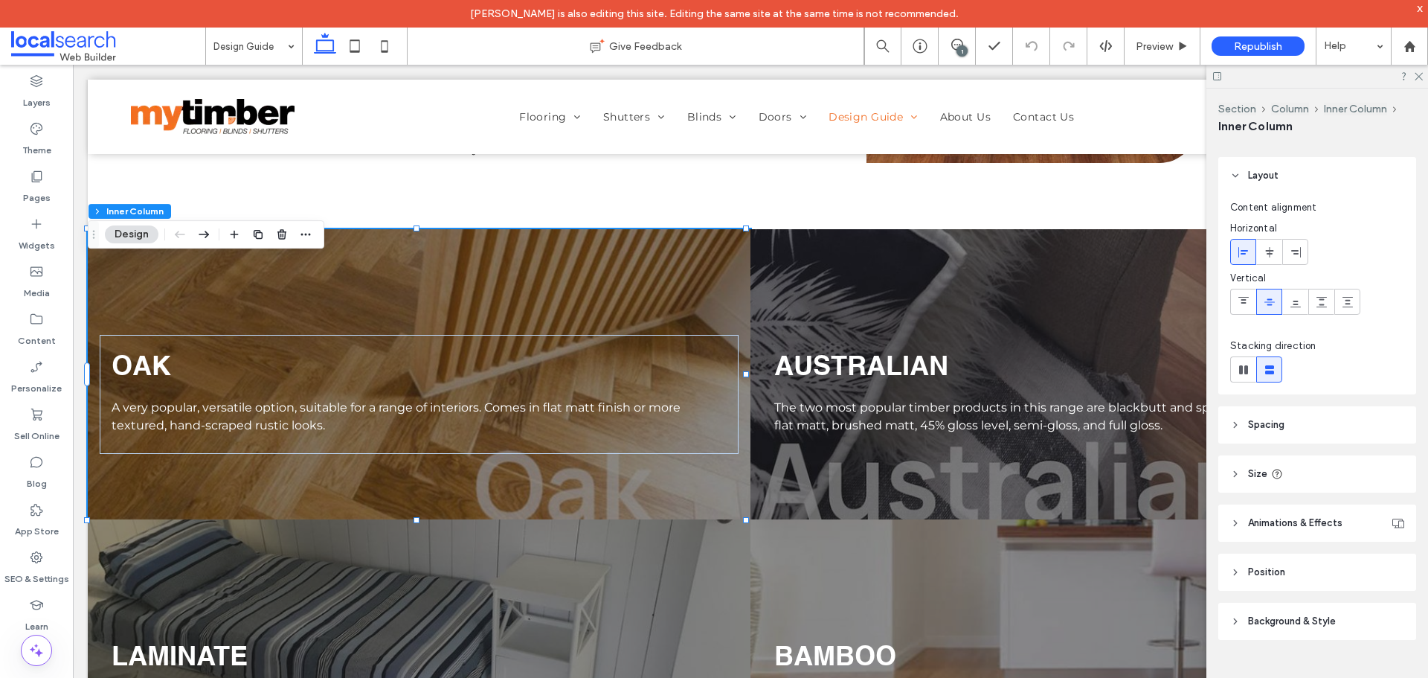
click at [1290, 615] on span "Background & Style" at bounding box center [1292, 621] width 88 height 15
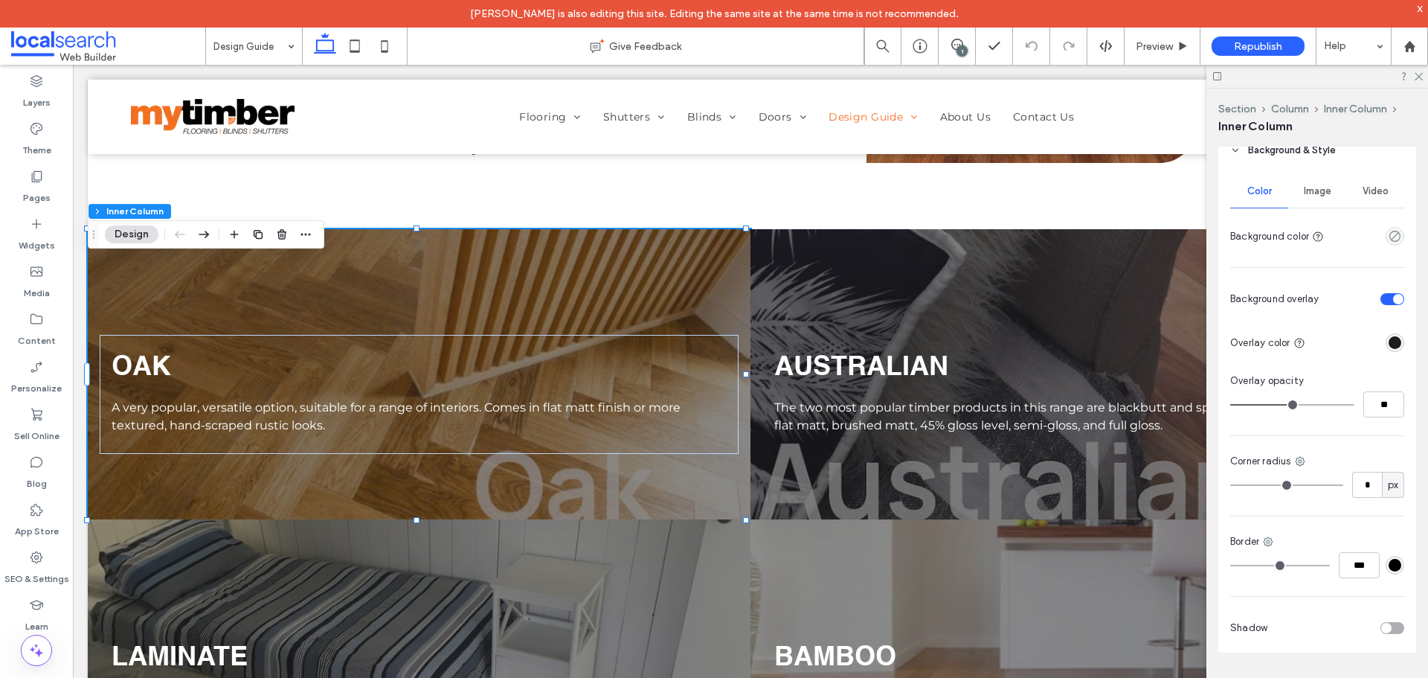
scroll to position [522, 0]
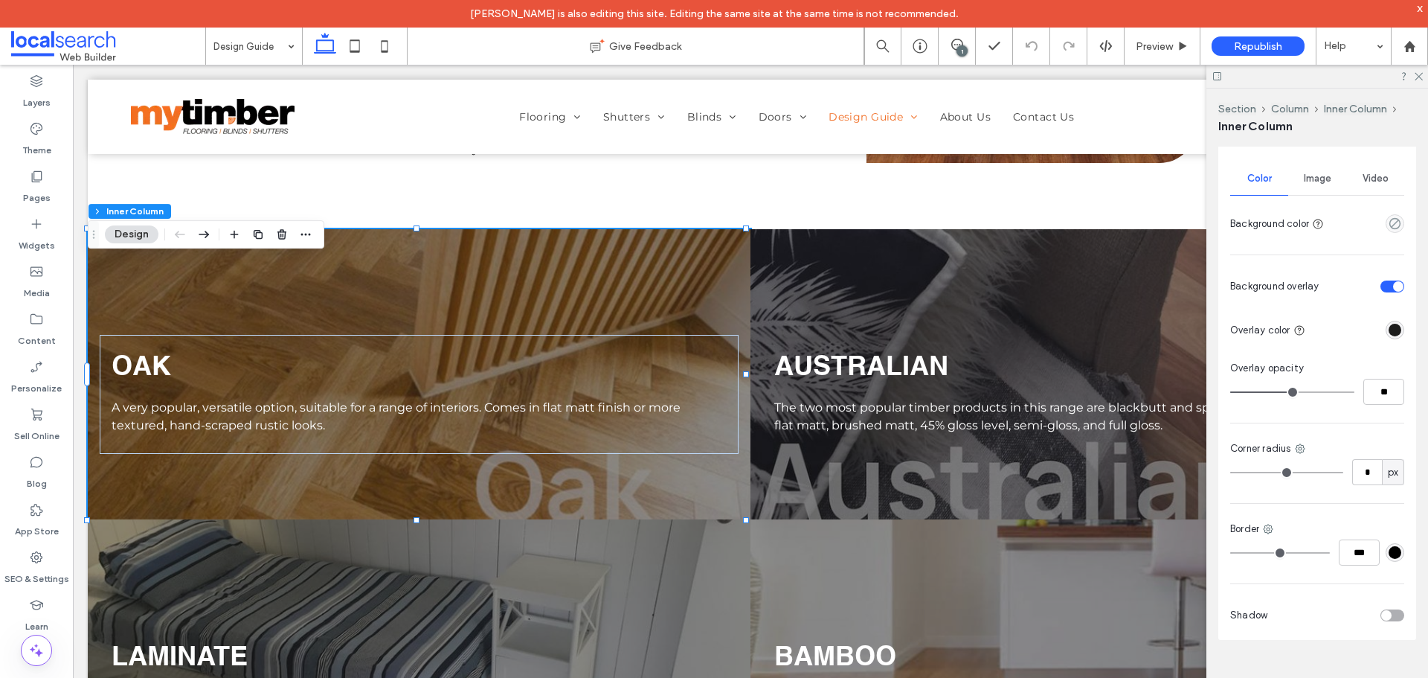
click at [1304, 178] on span "Image" at bounding box center [1318, 179] width 28 height 12
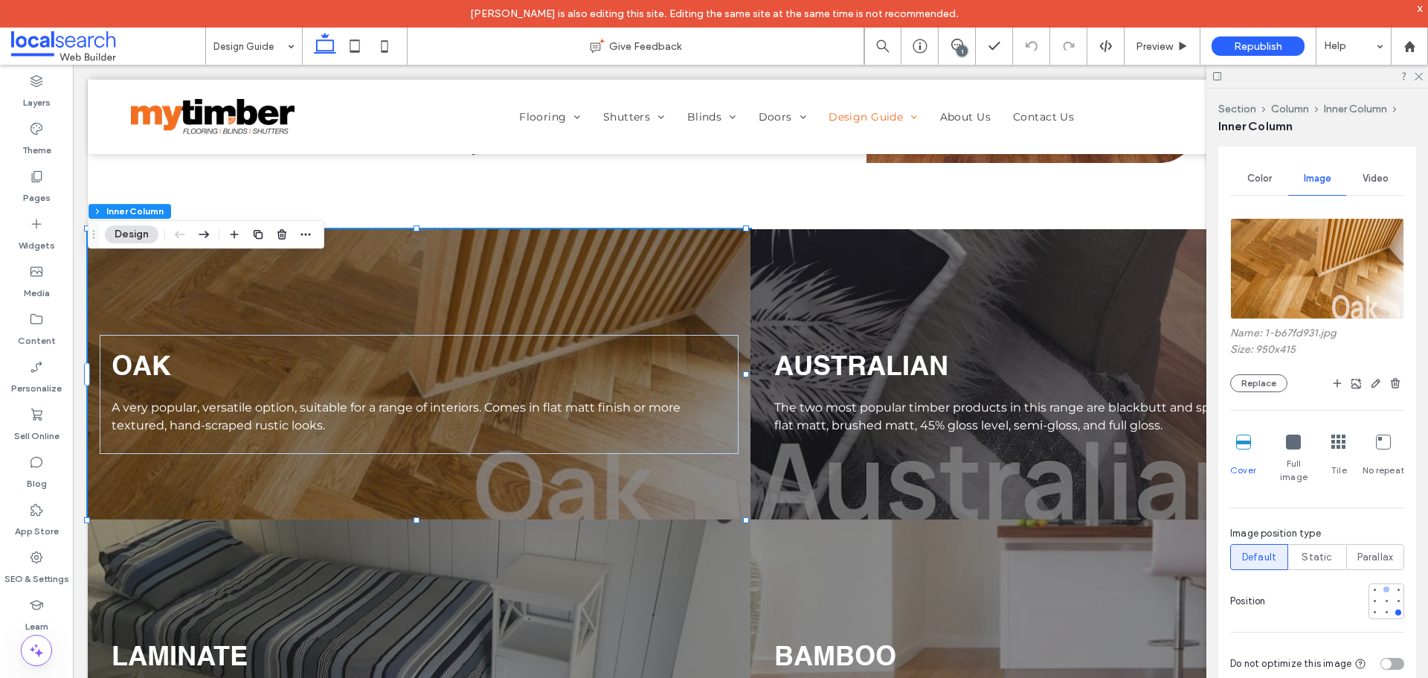
click at [1383, 586] on div at bounding box center [1386, 589] width 6 height 6
click at [1383, 609] on div at bounding box center [1386, 612] width 6 height 6
click at [1371, 586] on div at bounding box center [1374, 589] width 6 height 6
click at [1395, 609] on div at bounding box center [1398, 612] width 6 height 6
click at [1393, 584] on div at bounding box center [1398, 589] width 10 height 10
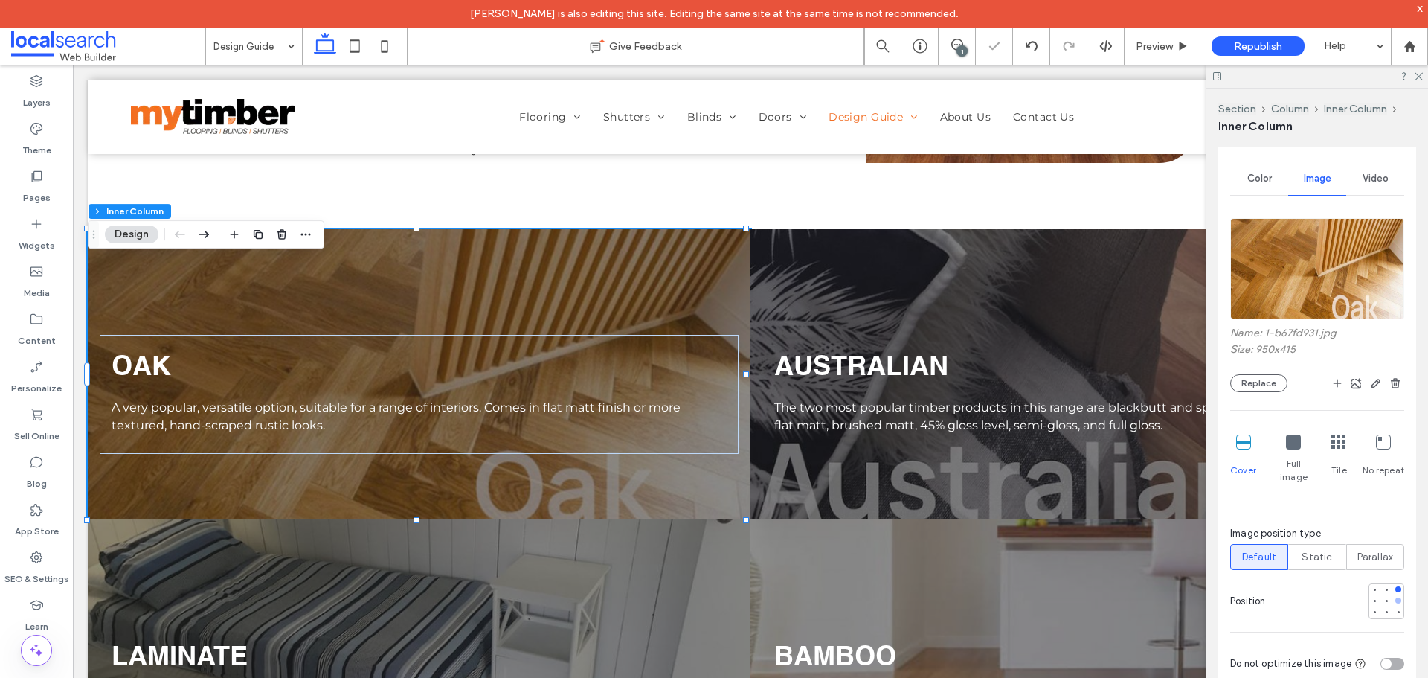
click at [1395, 597] on div at bounding box center [1398, 600] width 6 height 6
click at [1395, 609] on div at bounding box center [1398, 612] width 6 height 6
click at [1382, 607] on div at bounding box center [1386, 612] width 10 height 10
click at [1371, 609] on div at bounding box center [1374, 612] width 6 height 6
click at [1381, 595] on div at bounding box center [1386, 600] width 10 height 10
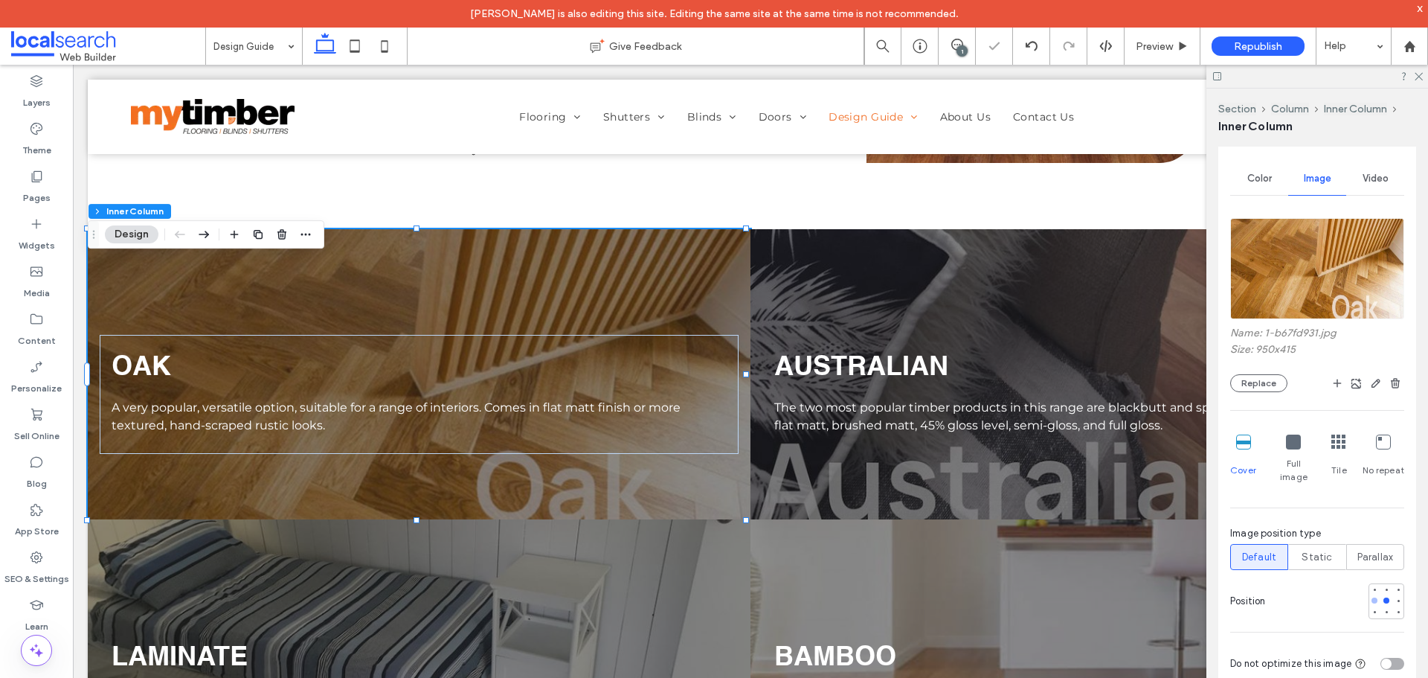
click at [1371, 597] on div at bounding box center [1374, 600] width 6 height 6
click at [1371, 586] on div at bounding box center [1374, 589] width 6 height 6
click at [1381, 584] on div at bounding box center [1386, 589] width 10 height 10
click at [1395, 586] on div at bounding box center [1398, 589] width 6 height 6
click at [1395, 609] on div at bounding box center [1398, 612] width 6 height 6
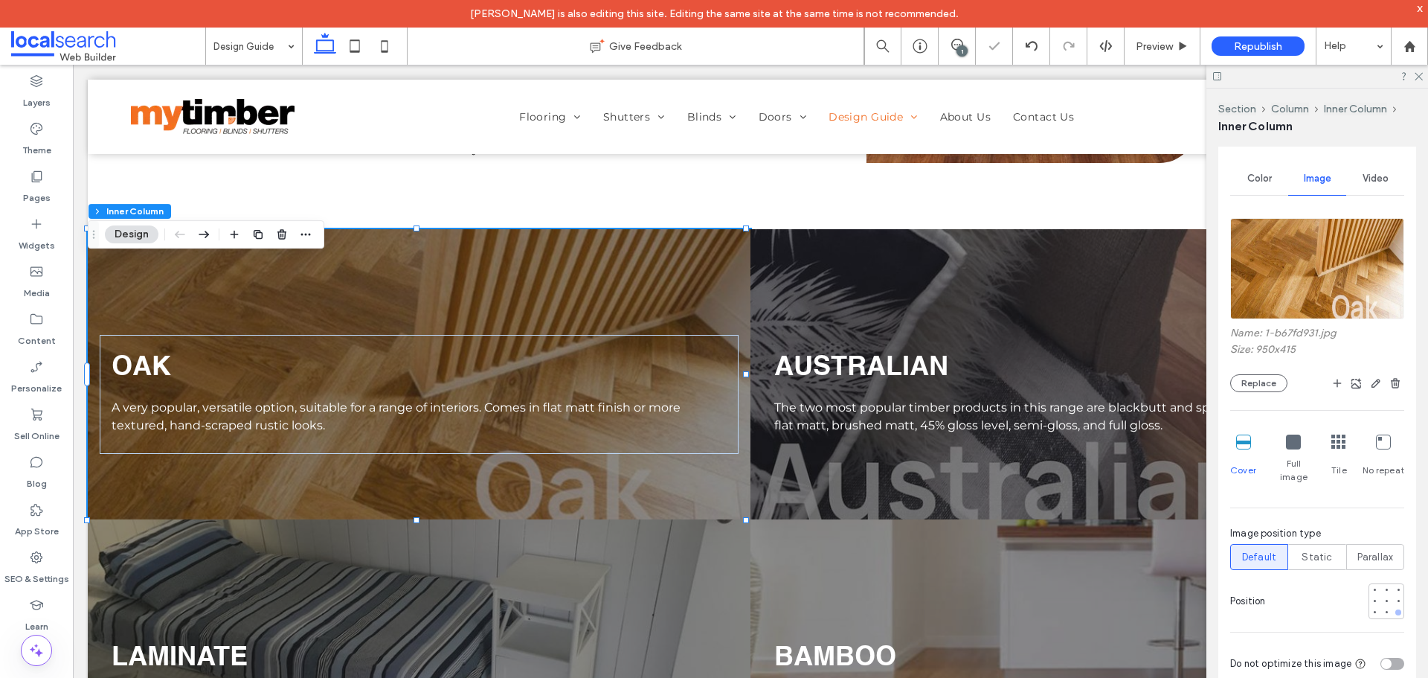
click at [1395, 609] on div at bounding box center [1398, 612] width 6 height 6
